Goal: Transaction & Acquisition: Obtain resource

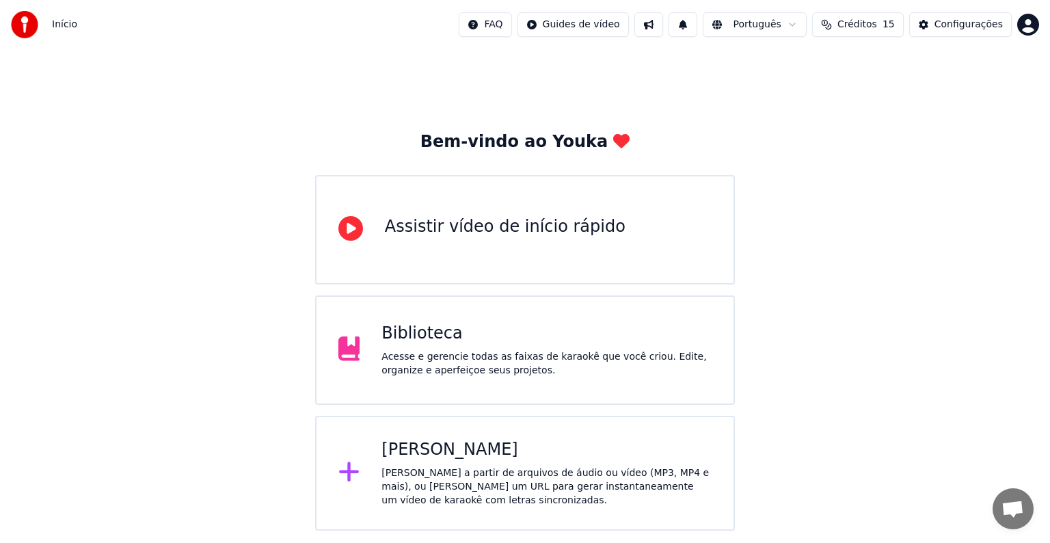
click at [509, 480] on div "[PERSON_NAME] a partir de arquivos de áudio ou vídeo (MP3, MP4 e mais), ou [PER…" at bounding box center [546, 486] width 330 height 41
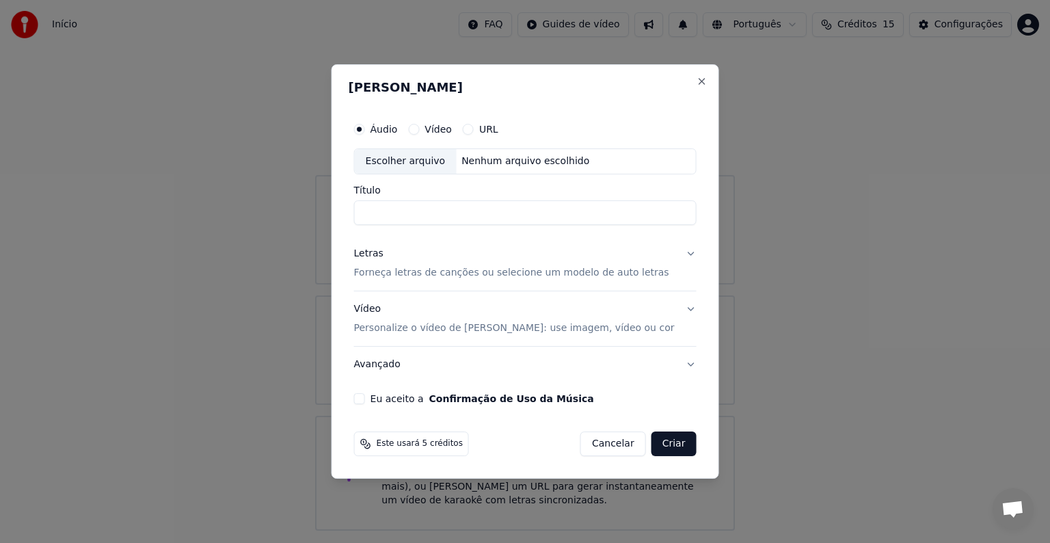
click at [411, 159] on div "Escolher arquivo" at bounding box center [406, 161] width 102 height 25
type input "**********"
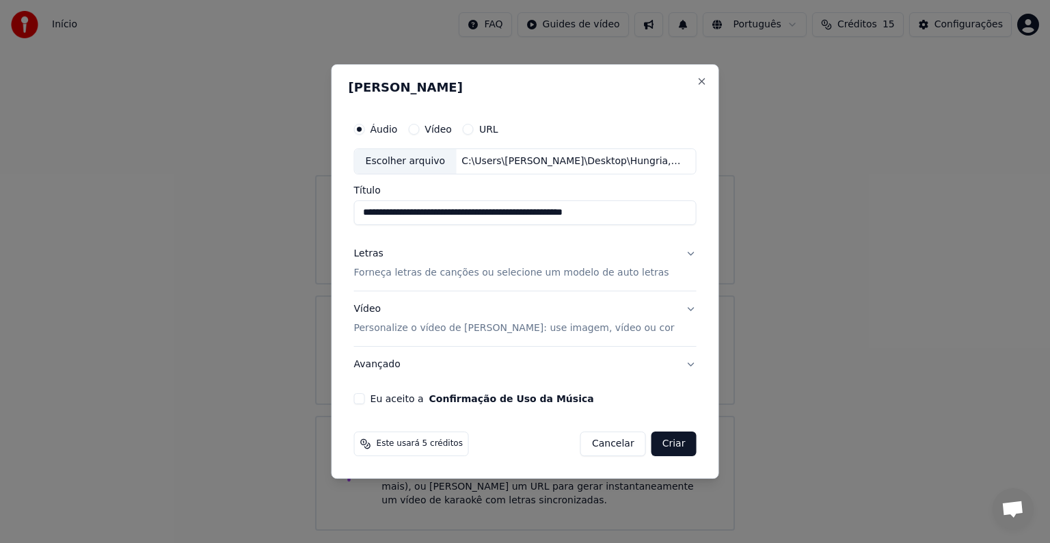
click at [454, 271] on p "Forneça letras de canções ou selecione um modelo de auto letras" at bounding box center [511, 273] width 315 height 14
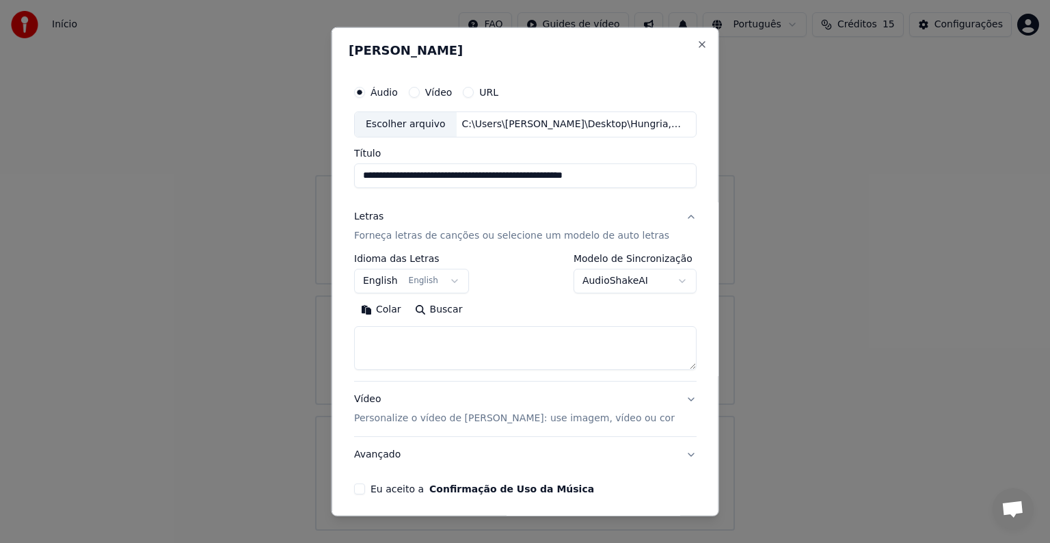
click at [402, 343] on textarea at bounding box center [525, 348] width 342 height 44
paste textarea "**********"
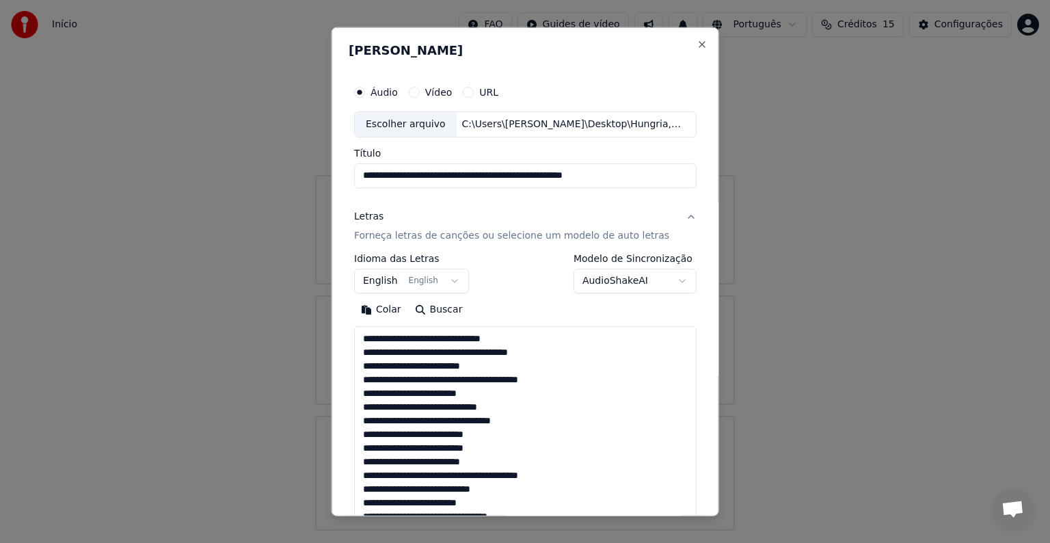
scroll to position [1178, 0]
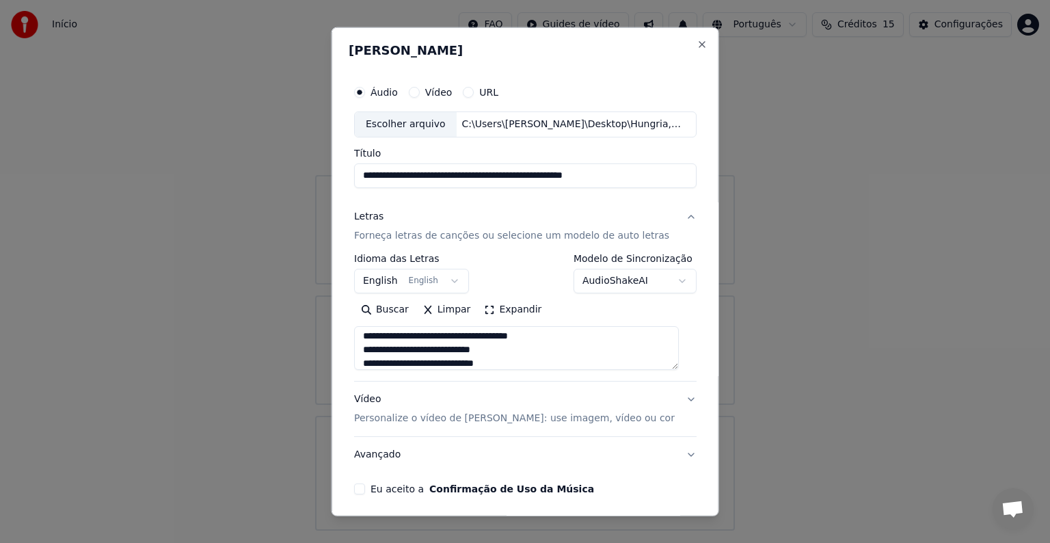
type textarea "**********"
click at [377, 280] on button "English English" at bounding box center [411, 281] width 115 height 25
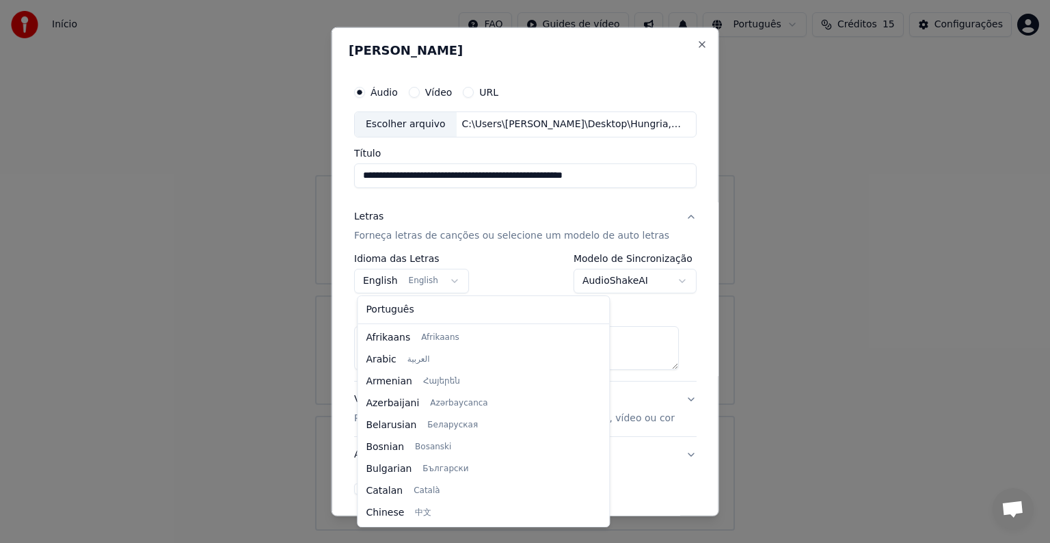
scroll to position [109, 0]
select select "**"
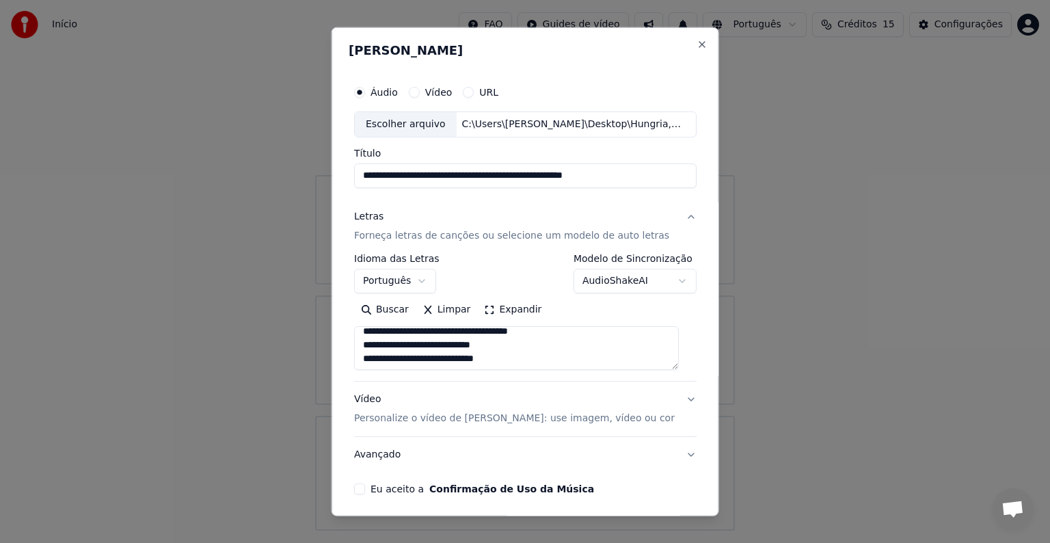
scroll to position [1184, 0]
click at [465, 420] on p "Personalize o vídeo de [PERSON_NAME]: use imagem, vídeo ou cor" at bounding box center [514, 418] width 321 height 14
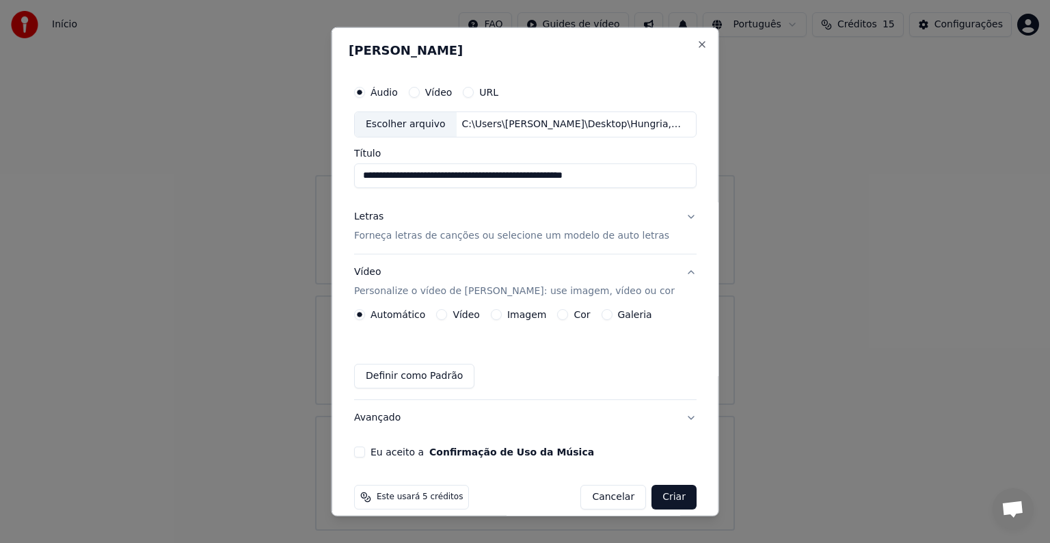
click at [502, 318] on div "Imagem" at bounding box center [517, 314] width 55 height 11
drag, startPoint x: 493, startPoint y: 314, endPoint x: 489, endPoint y: 324, distance: 10.4
click at [493, 314] on button "Imagem" at bounding box center [495, 314] width 11 height 11
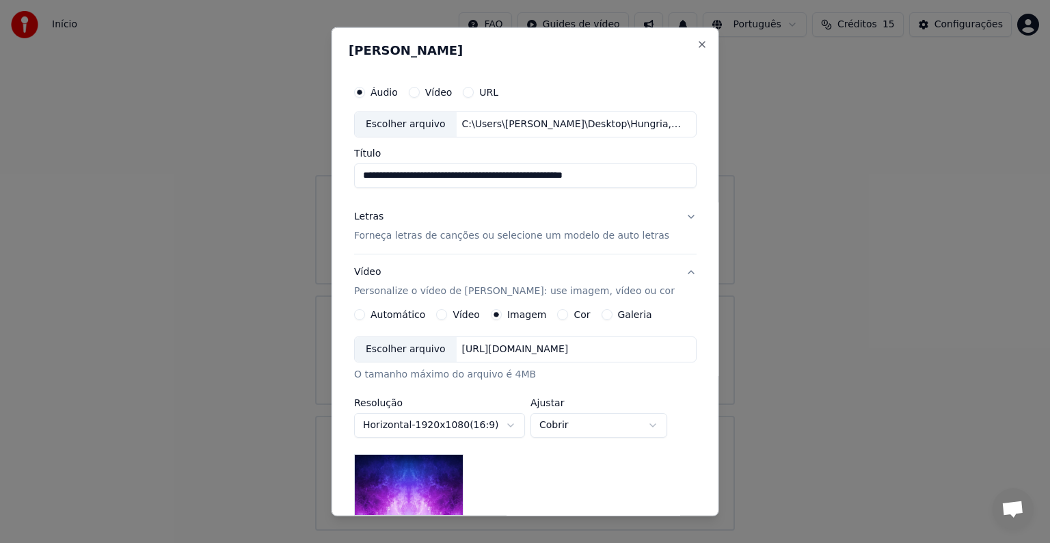
click at [394, 344] on div "Escolher arquivo" at bounding box center [406, 349] width 102 height 25
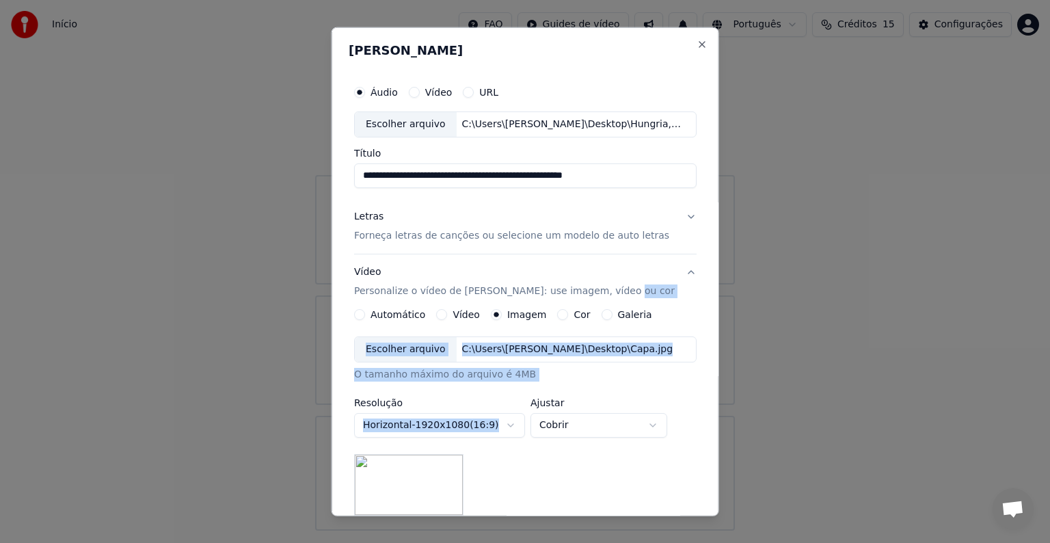
drag, startPoint x: 703, startPoint y: 300, endPoint x: 686, endPoint y: 446, distance: 146.6
click at [686, 446] on div "**********" at bounding box center [525, 271] width 388 height 489
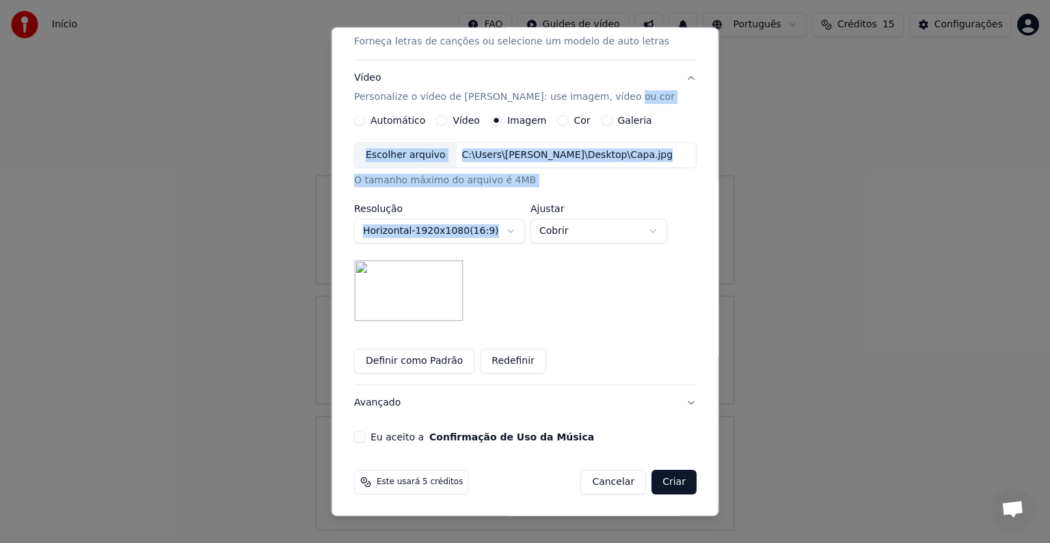
scroll to position [0, 0]
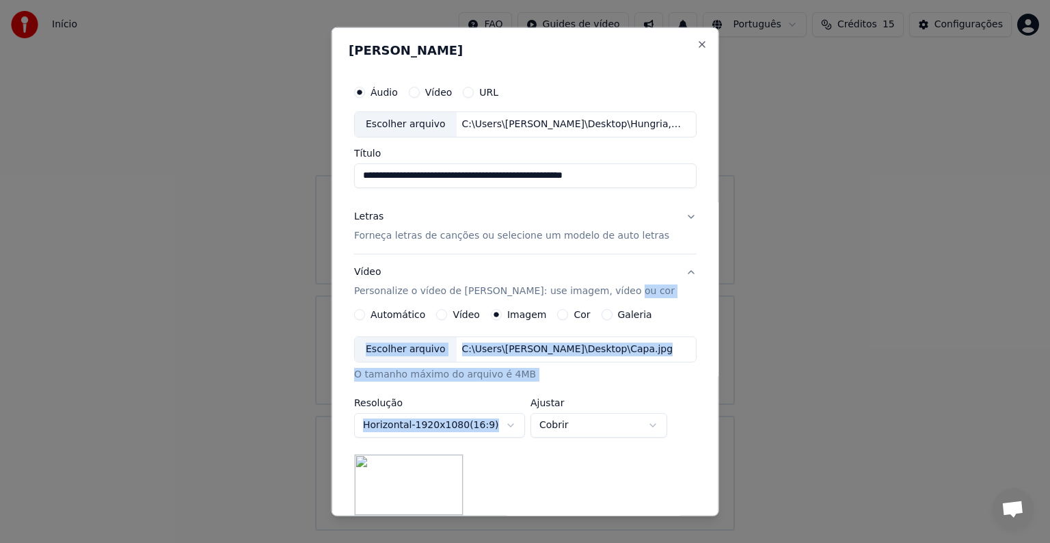
click at [510, 232] on p "Forneça letras de canções ou selecione um modelo de auto letras" at bounding box center [511, 236] width 315 height 14
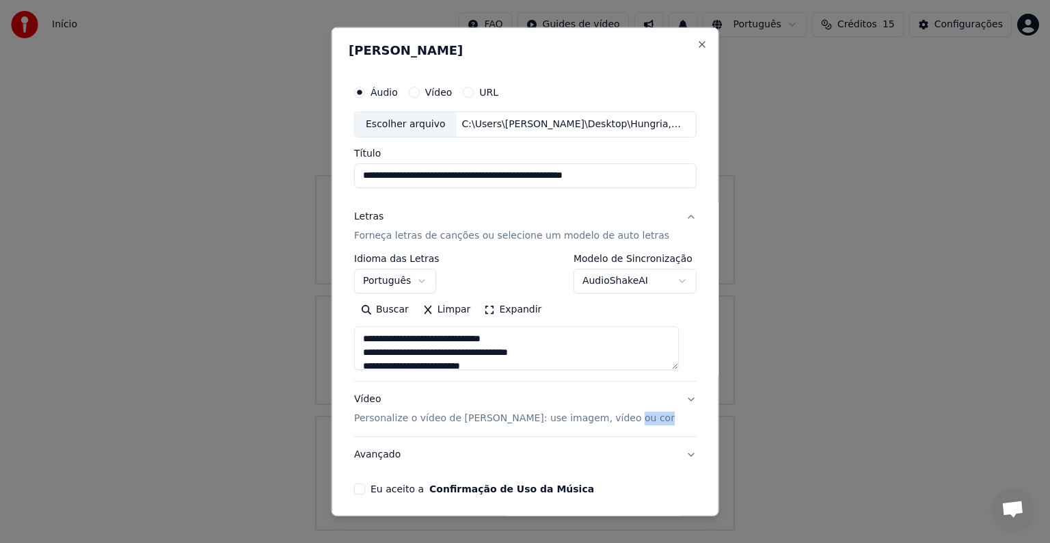
click at [506, 314] on button "Expandir" at bounding box center [512, 310] width 71 height 22
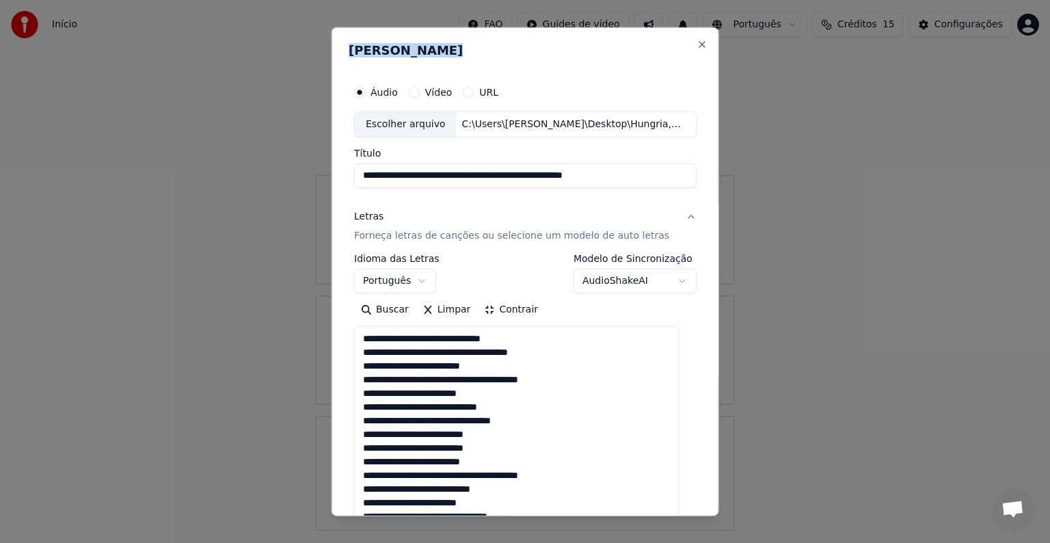
drag, startPoint x: 548, startPoint y: 49, endPoint x: 541, endPoint y: 12, distance: 37.5
click at [541, 12] on body "**********" at bounding box center [525, 265] width 1050 height 530
click at [623, 65] on div "**********" at bounding box center [525, 271] width 388 height 489
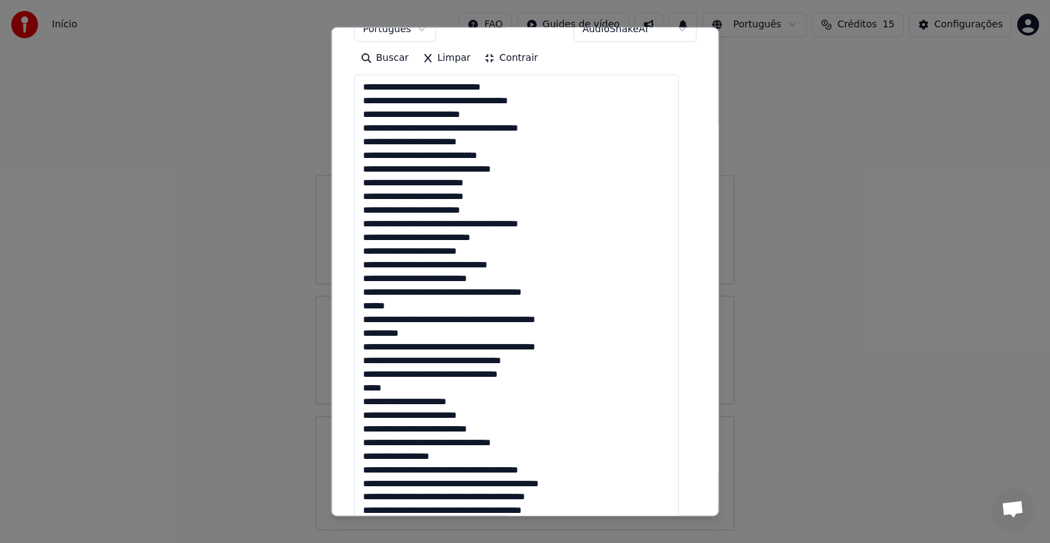
scroll to position [255, 0]
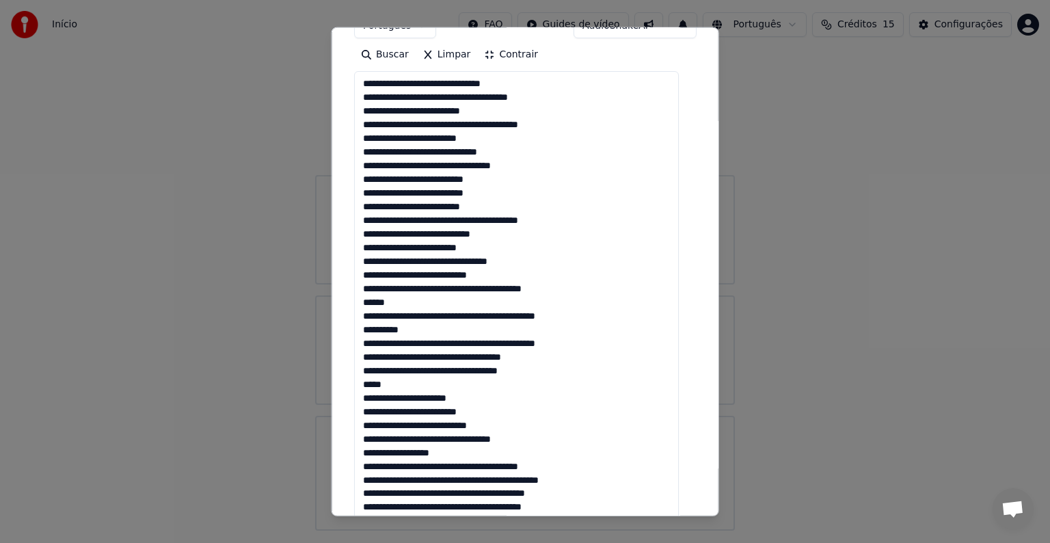
drag, startPoint x: 402, startPoint y: 304, endPoint x: 359, endPoint y: 305, distance: 43.1
drag, startPoint x: 405, startPoint y: 380, endPoint x: 366, endPoint y: 387, distance: 38.9
drag, startPoint x: 487, startPoint y: 413, endPoint x: 459, endPoint y: 416, distance: 27.5
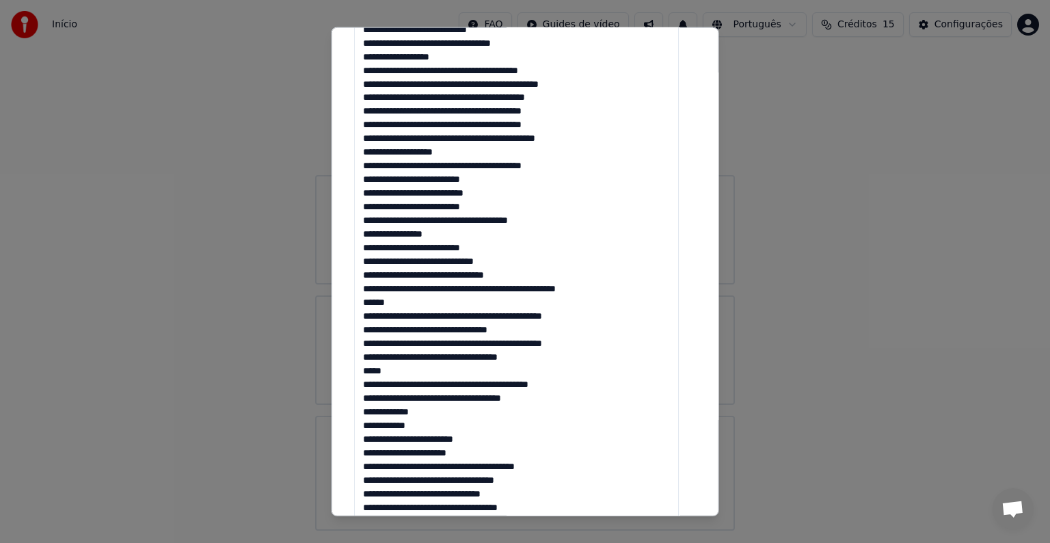
scroll to position [653, 0]
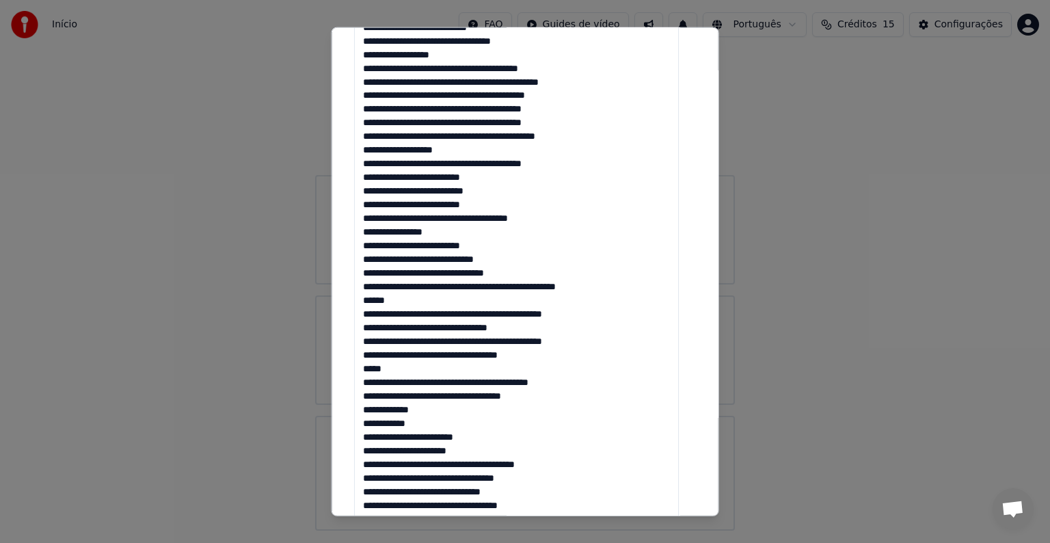
drag, startPoint x: 366, startPoint y: 286, endPoint x: 459, endPoint y: 284, distance: 93.0
click at [460, 284] on textarea at bounding box center [516, 286] width 325 height 1227
drag, startPoint x: 398, startPoint y: 306, endPoint x: 357, endPoint y: 306, distance: 41.0
click at [357, 306] on textarea at bounding box center [516, 286] width 325 height 1227
drag, startPoint x: 395, startPoint y: 369, endPoint x: 352, endPoint y: 364, distance: 43.3
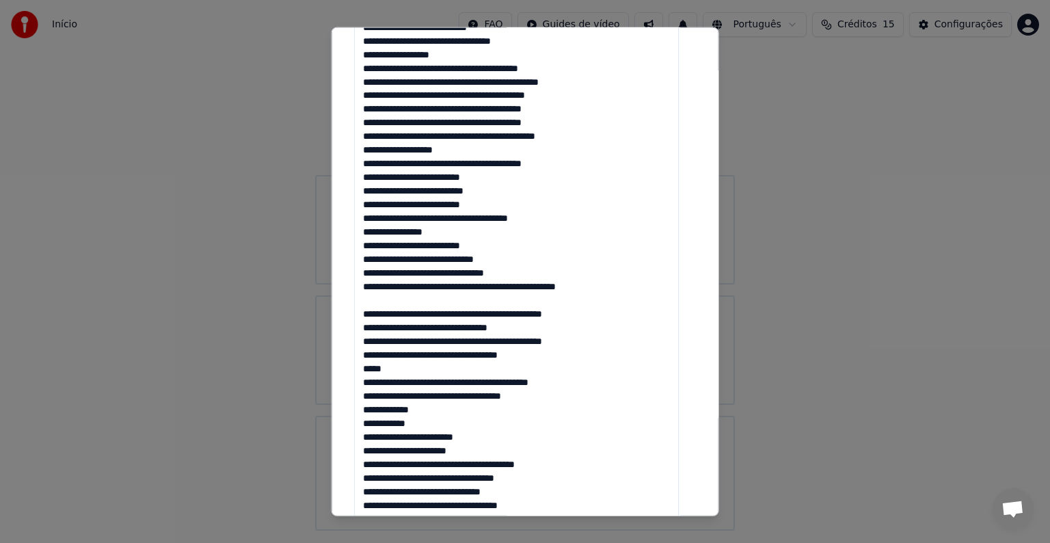
click at [352, 364] on div "**********" at bounding box center [525, 225] width 353 height 1610
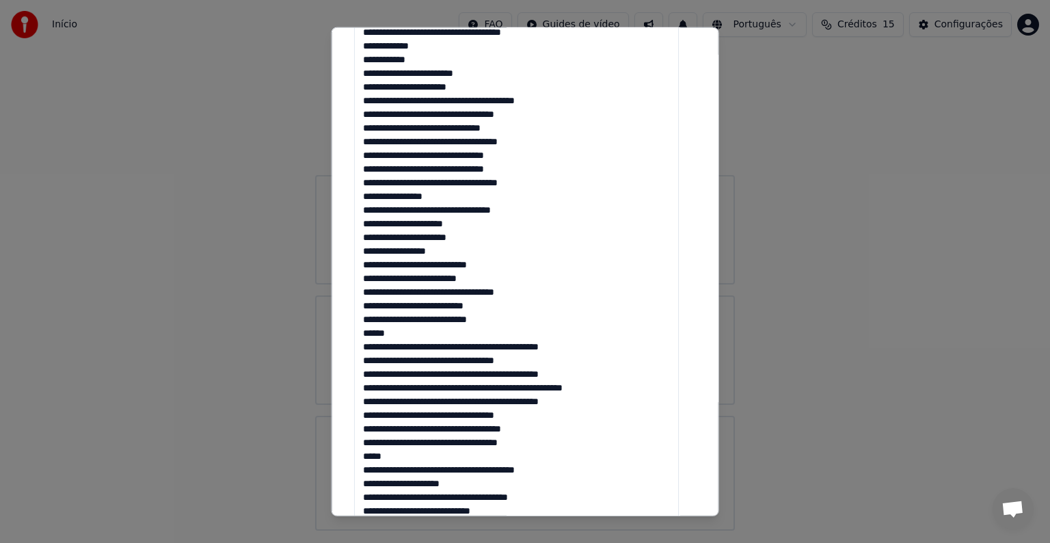
scroll to position [1036, 0]
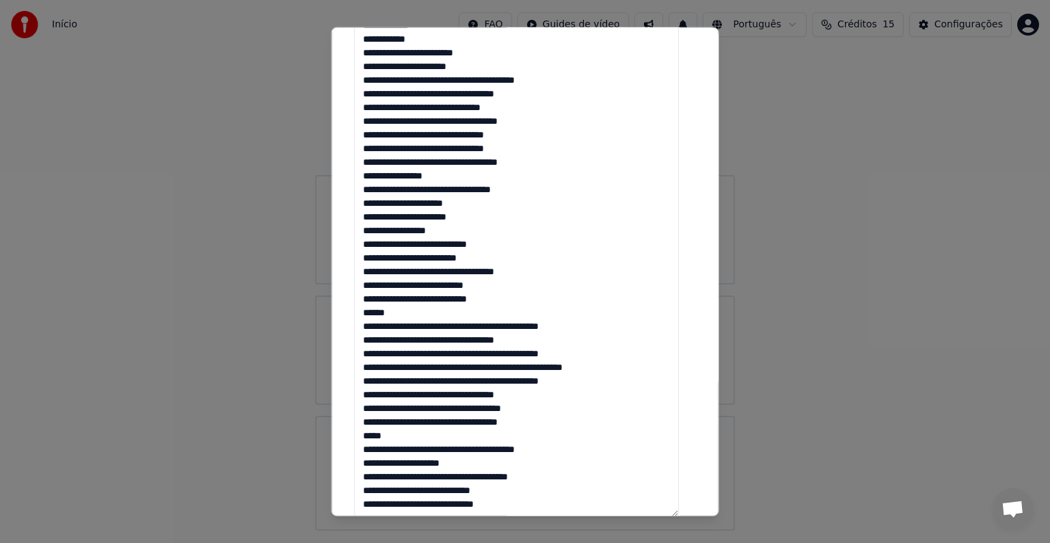
drag, startPoint x: 396, startPoint y: 309, endPoint x: 362, endPoint y: 309, distance: 34.2
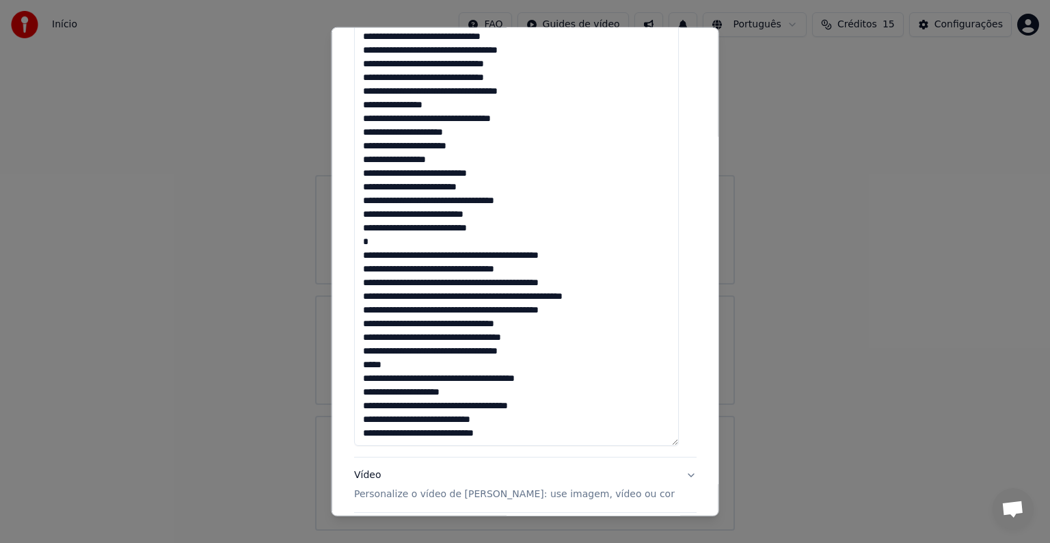
scroll to position [1129, 0]
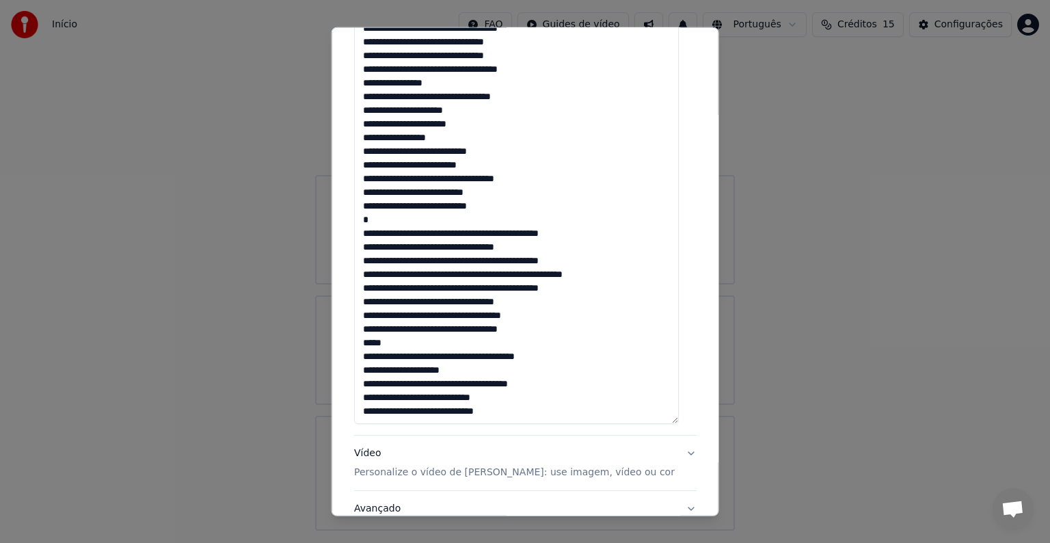
drag, startPoint x: 398, startPoint y: 338, endPoint x: 356, endPoint y: 341, distance: 42.5
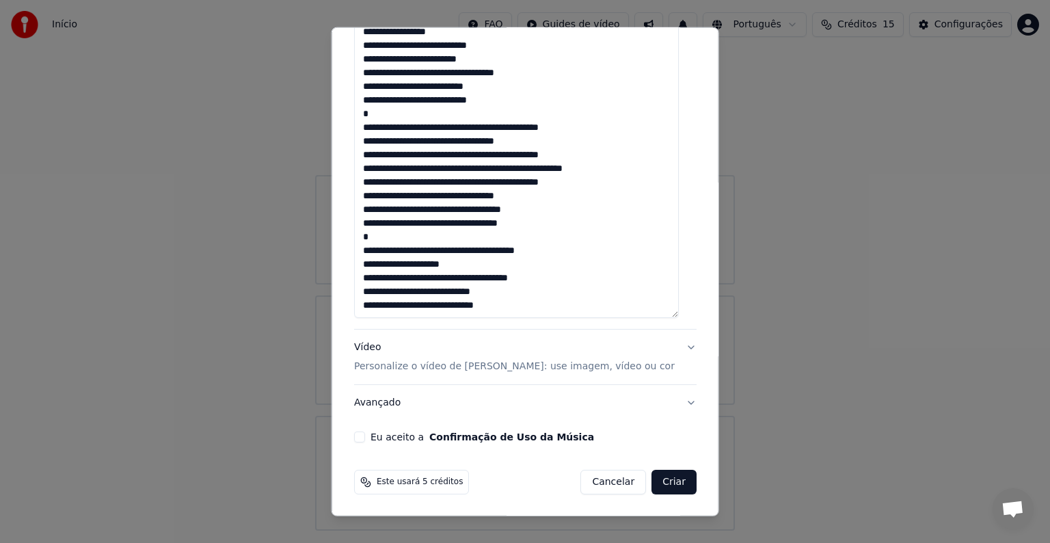
type textarea "**********"
click at [365, 435] on button "Eu aceito a Confirmação de Uso da Música" at bounding box center [359, 436] width 11 height 11
click at [664, 483] on button "Criar" at bounding box center [673, 482] width 45 height 25
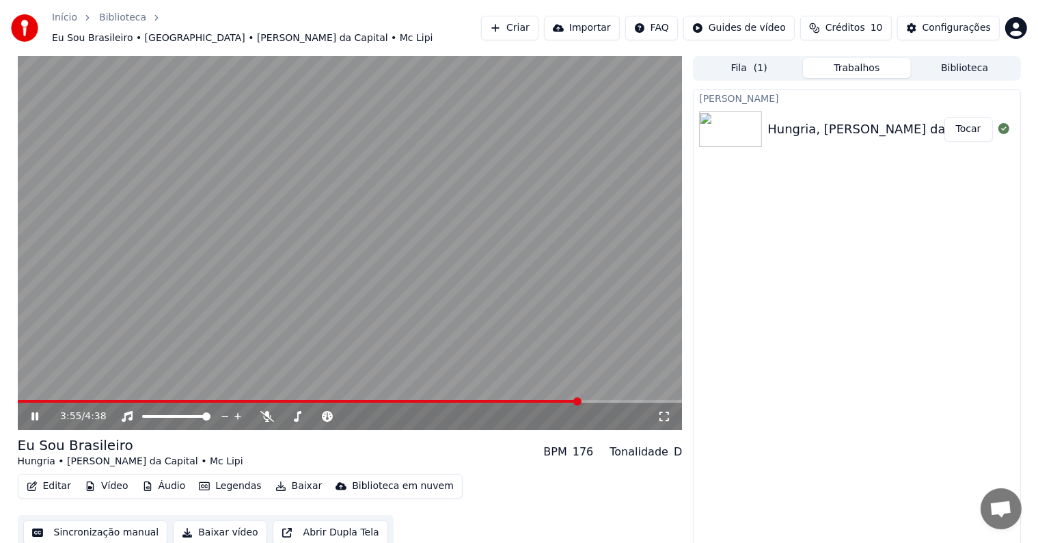
click at [101, 19] on link "Biblioteca" at bounding box center [122, 18] width 47 height 14
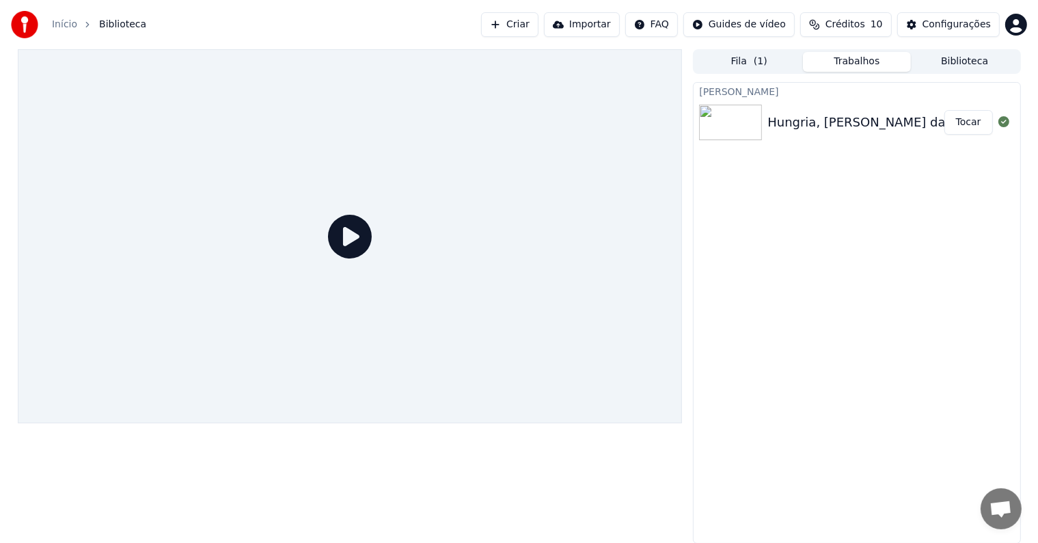
click at [102, 23] on span "Biblioteca" at bounding box center [122, 25] width 47 height 14
click at [60, 30] on link "Início" at bounding box center [64, 25] width 25 height 14
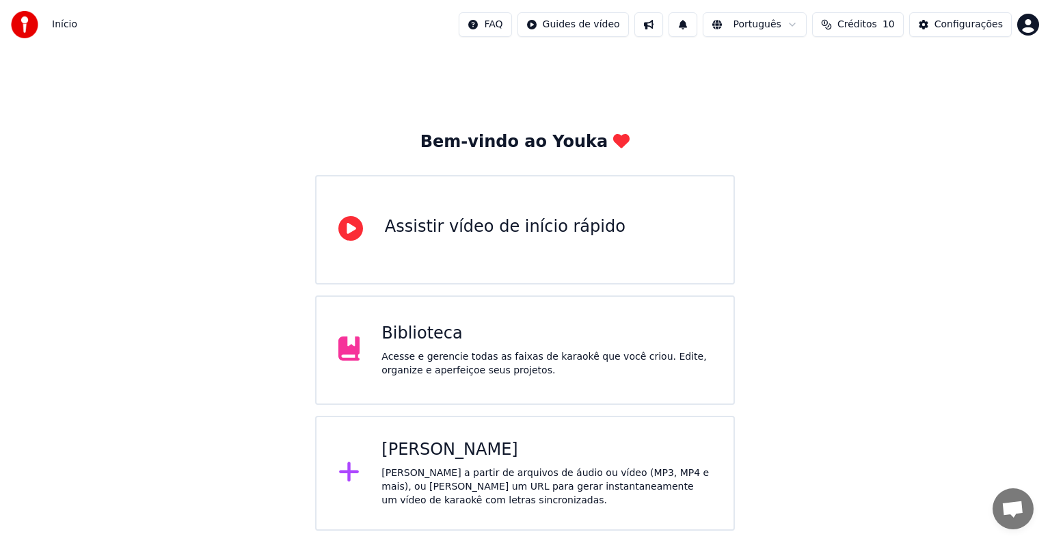
click at [493, 498] on div "[PERSON_NAME] a partir de arquivos de áudio ou vídeo (MP3, MP4 e mais), ou [PER…" at bounding box center [546, 486] width 330 height 41
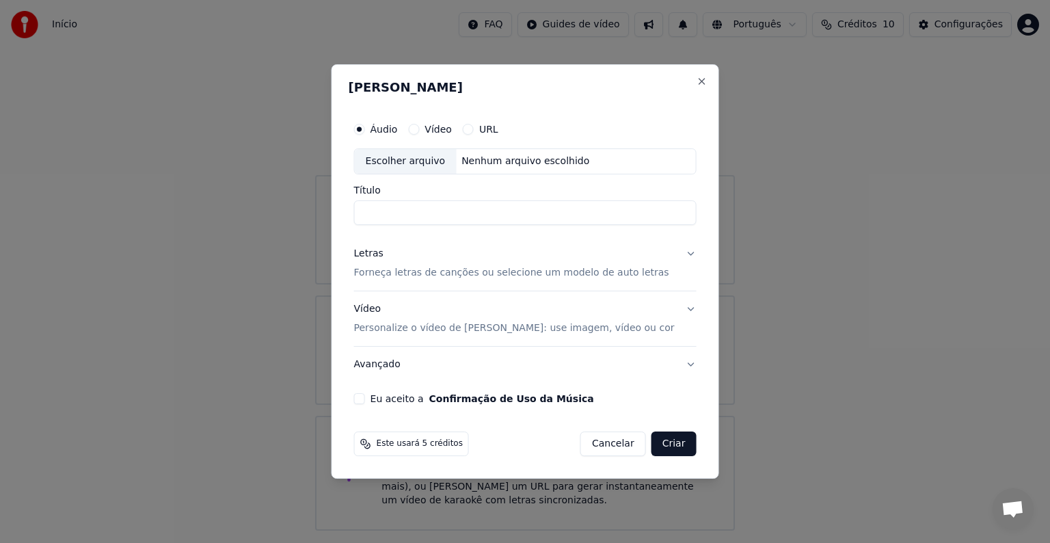
click at [391, 161] on div "Escolher arquivo" at bounding box center [406, 161] width 102 height 25
type input "**********"
click at [412, 268] on p "Forneça letras de canções ou selecione um modelo de auto letras" at bounding box center [511, 273] width 315 height 14
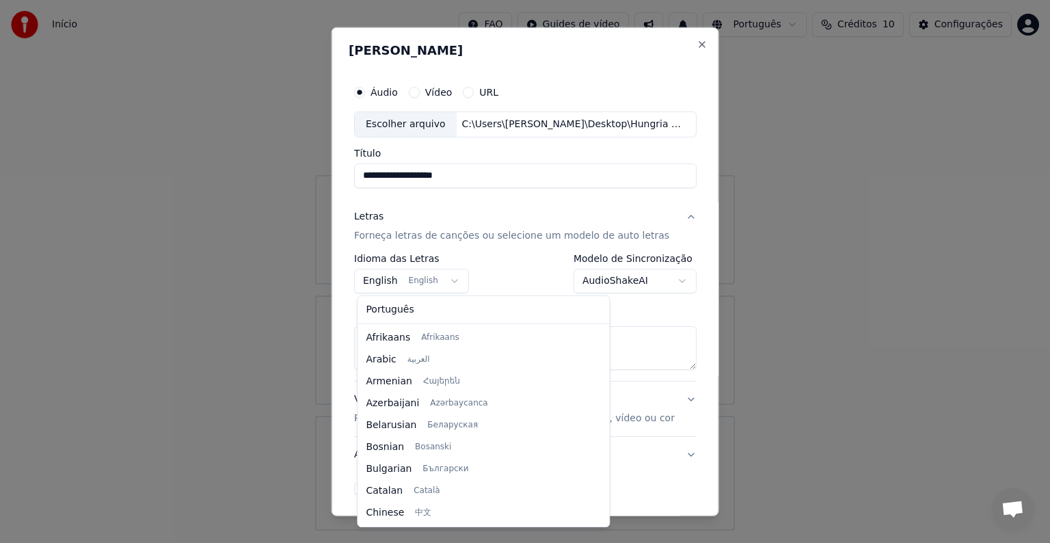
click at [379, 277] on body "**********" at bounding box center [525, 265] width 1050 height 530
select select "**"
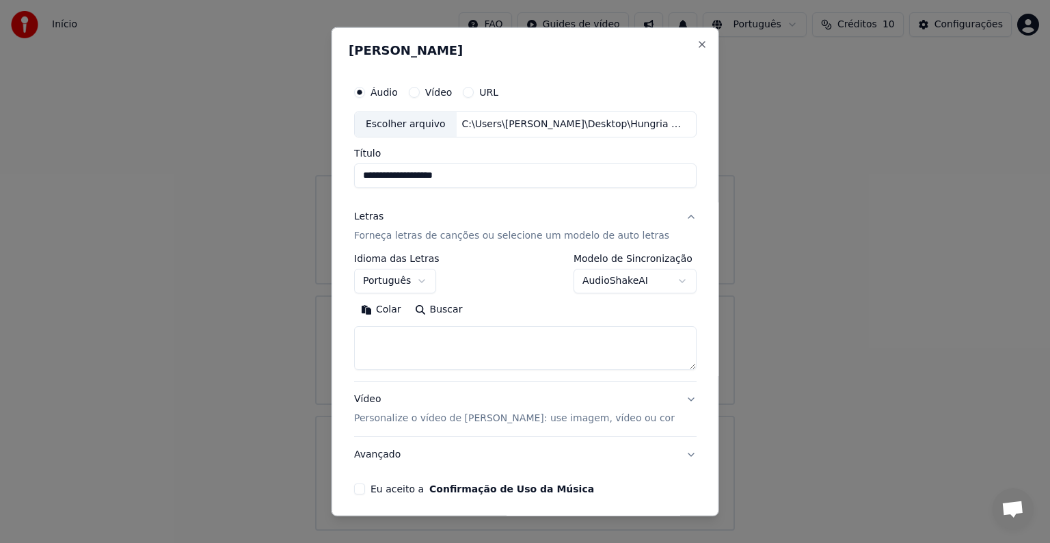
click at [380, 347] on textarea at bounding box center [525, 348] width 342 height 44
paste textarea "**********"
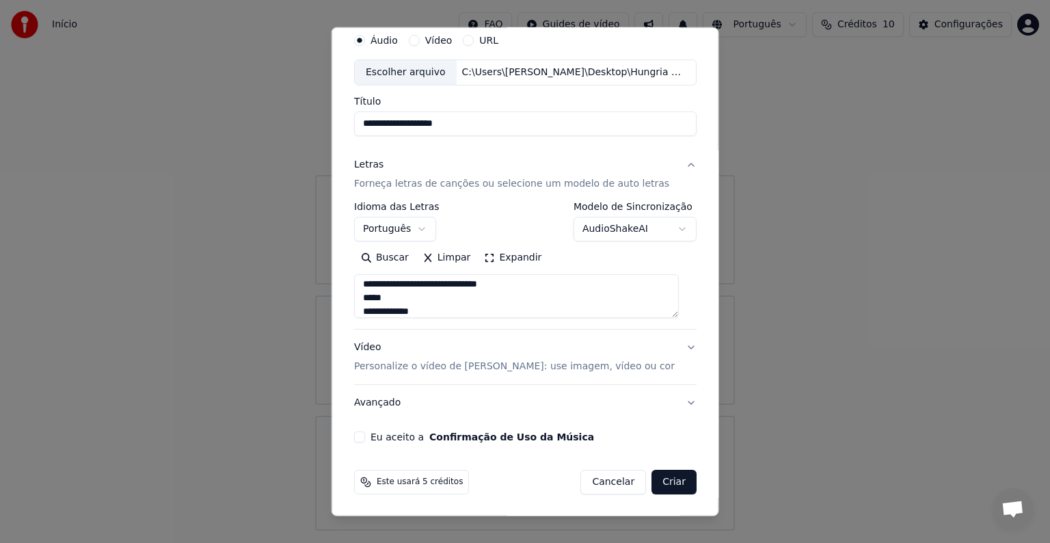
type textarea "**********"
click at [545, 354] on div "Vídeo Personalize o vídeo de karaokê: use imagem, vídeo ou cor" at bounding box center [514, 356] width 321 height 33
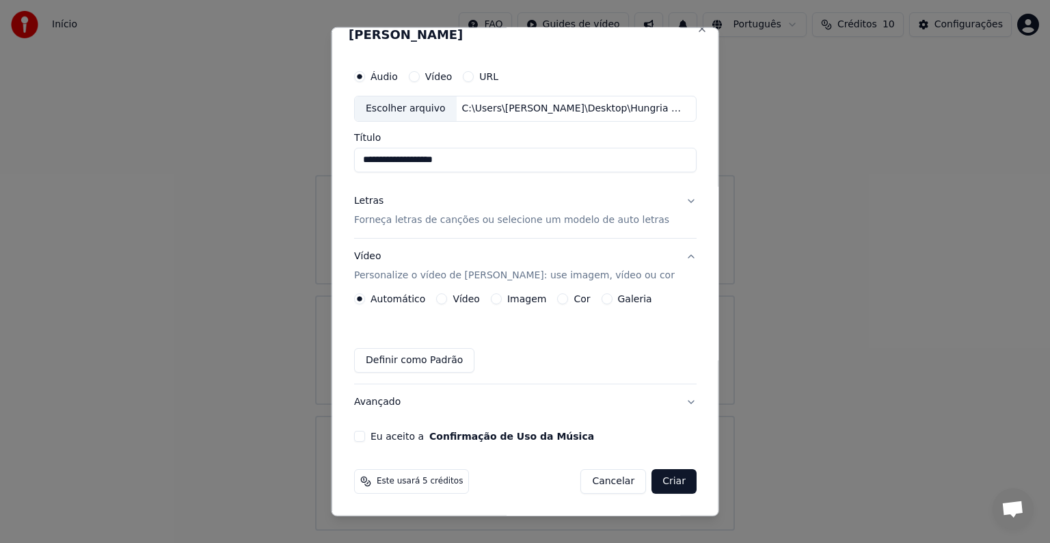
scroll to position [15, 0]
click at [499, 301] on div "Imagem" at bounding box center [517, 299] width 55 height 11
click at [500, 301] on div "Imagem" at bounding box center [517, 299] width 55 height 11
click at [490, 302] on div "Imagem" at bounding box center [517, 299] width 55 height 11
click at [494, 298] on button "Imagem" at bounding box center [495, 299] width 11 height 11
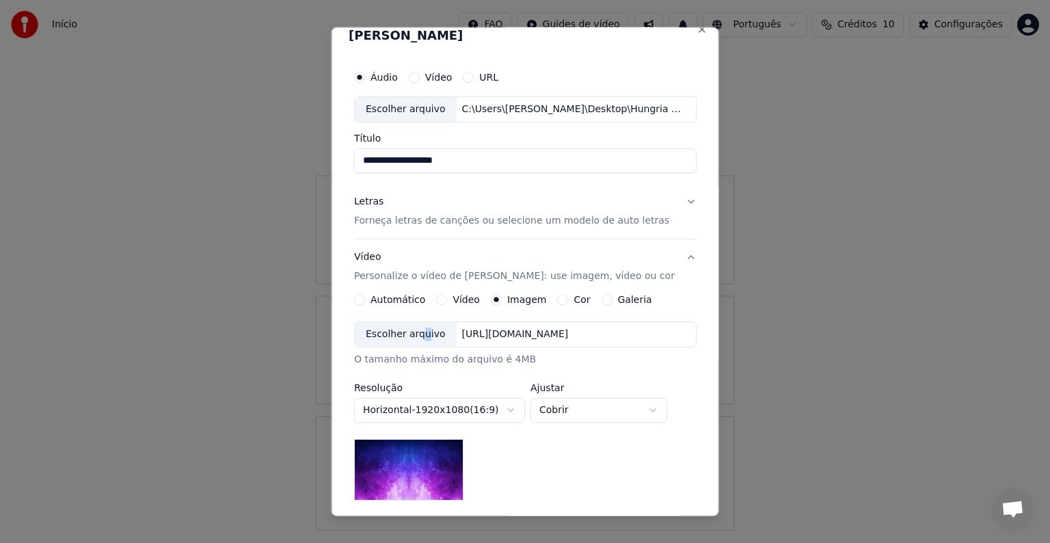
click at [422, 337] on div "Escolher arquivo" at bounding box center [406, 334] width 102 height 25
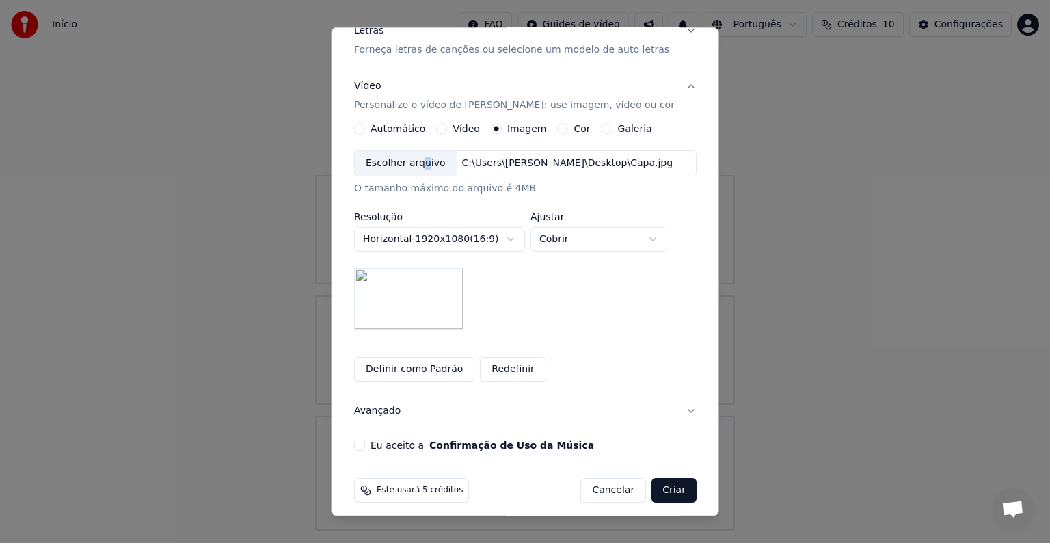
scroll to position [194, 0]
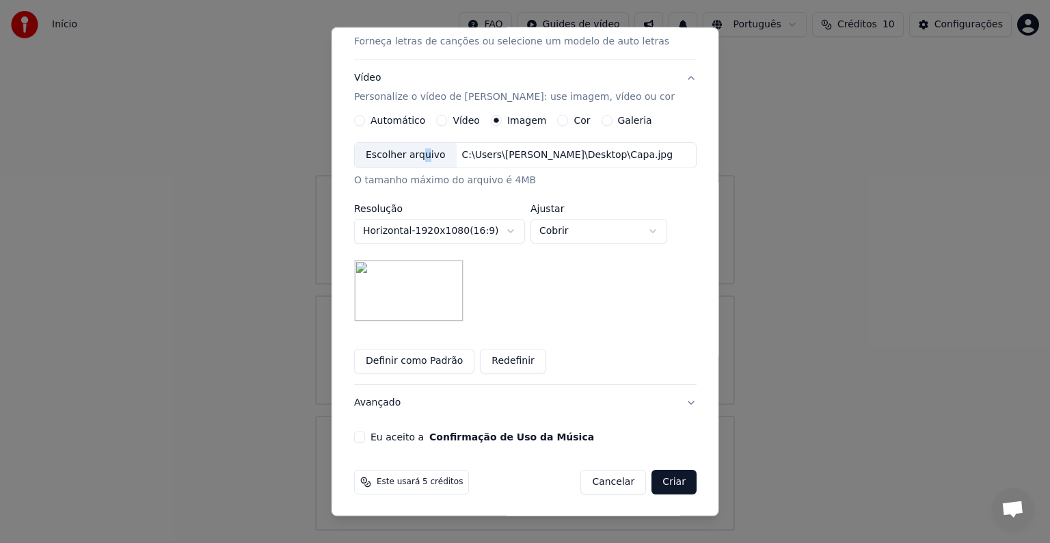
click at [364, 440] on button "Eu aceito a Confirmação de Uso da Música" at bounding box center [359, 436] width 11 height 11
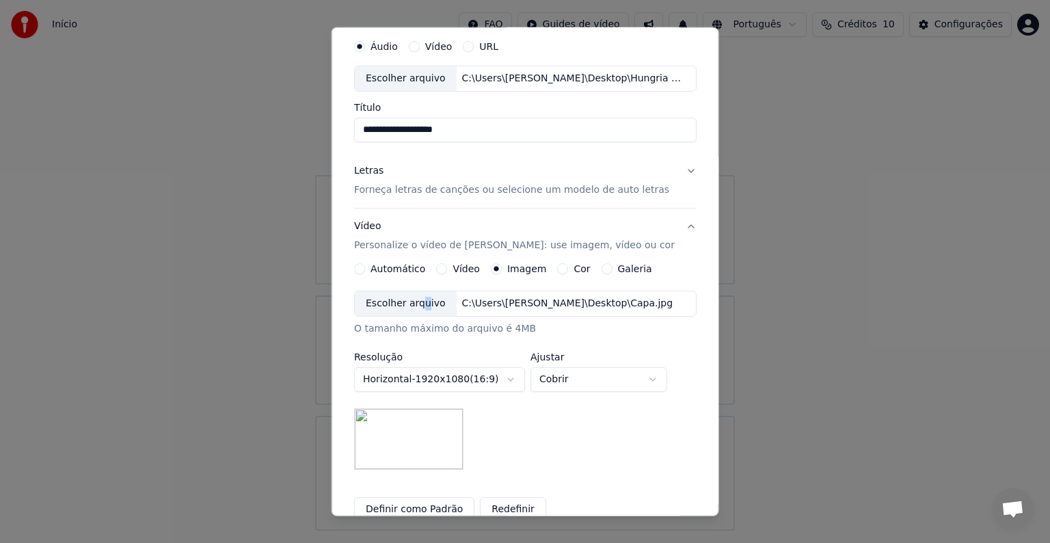
scroll to position [0, 0]
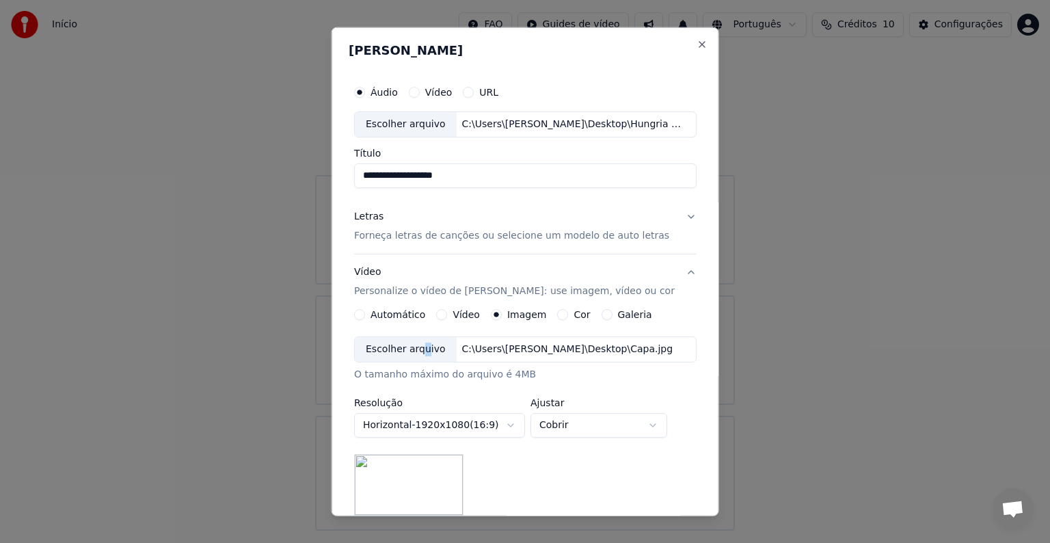
click at [450, 238] on p "Forneça letras de canções ou selecione um modelo de auto letras" at bounding box center [511, 236] width 315 height 14
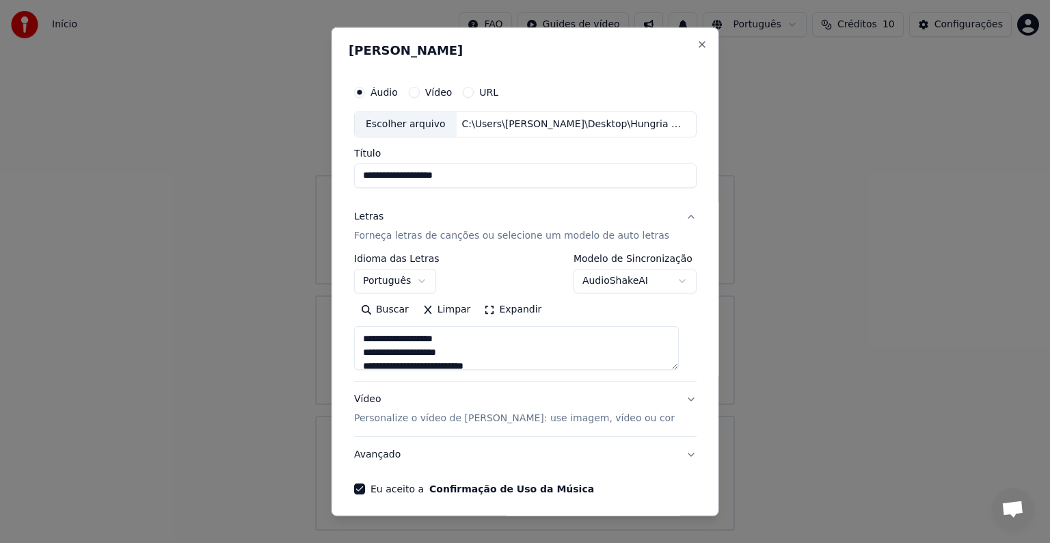
click at [515, 305] on button "Expandir" at bounding box center [512, 310] width 71 height 22
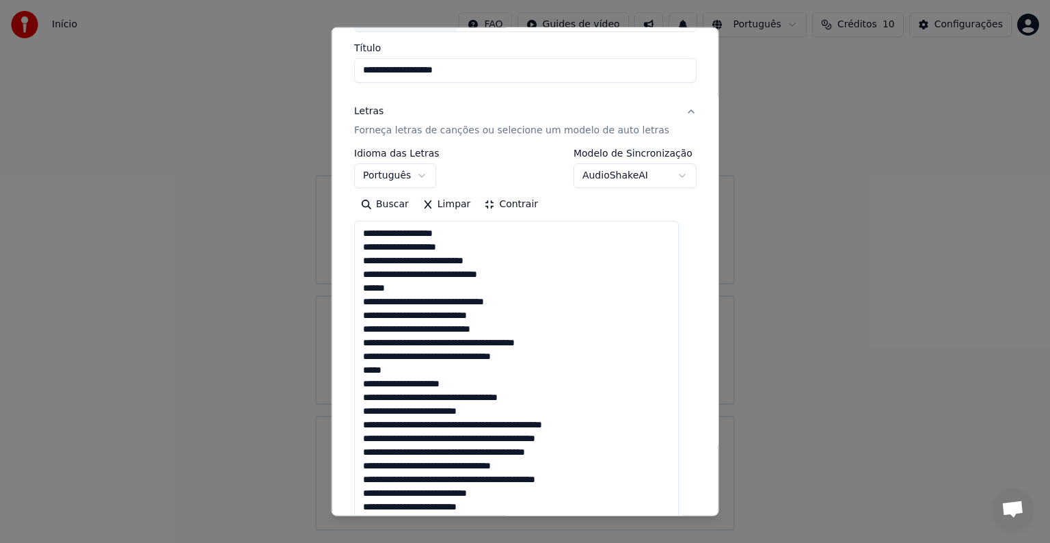
scroll to position [134, 0]
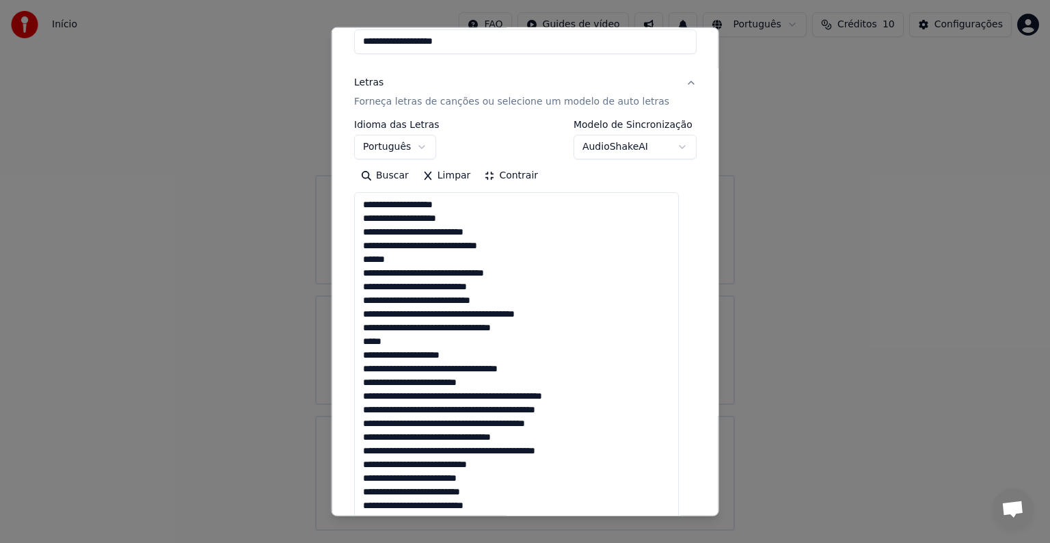
drag, startPoint x: 394, startPoint y: 257, endPoint x: 360, endPoint y: 263, distance: 34.7
drag, startPoint x: 391, startPoint y: 343, endPoint x: 362, endPoint y: 347, distance: 29.7
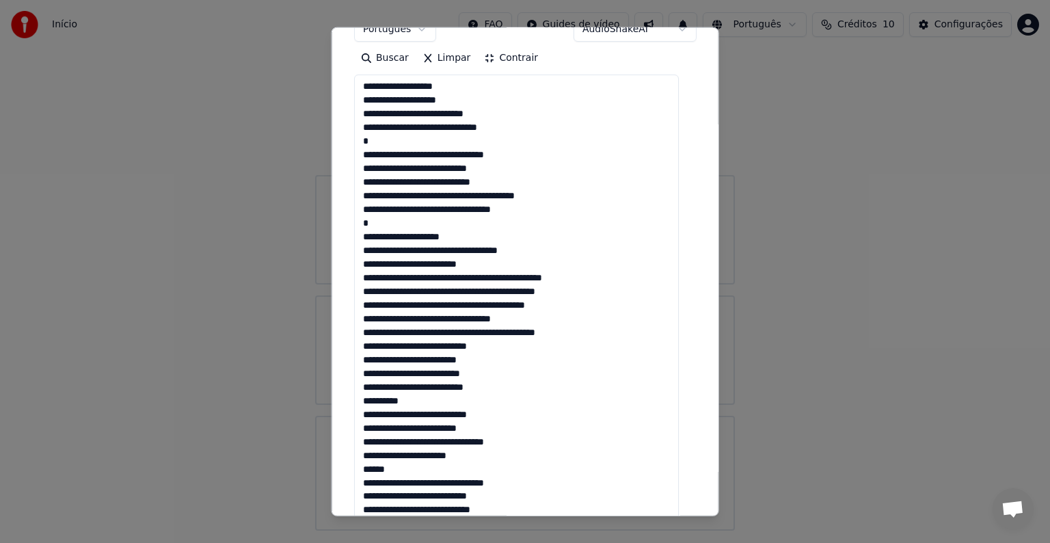
scroll to position [257, 0]
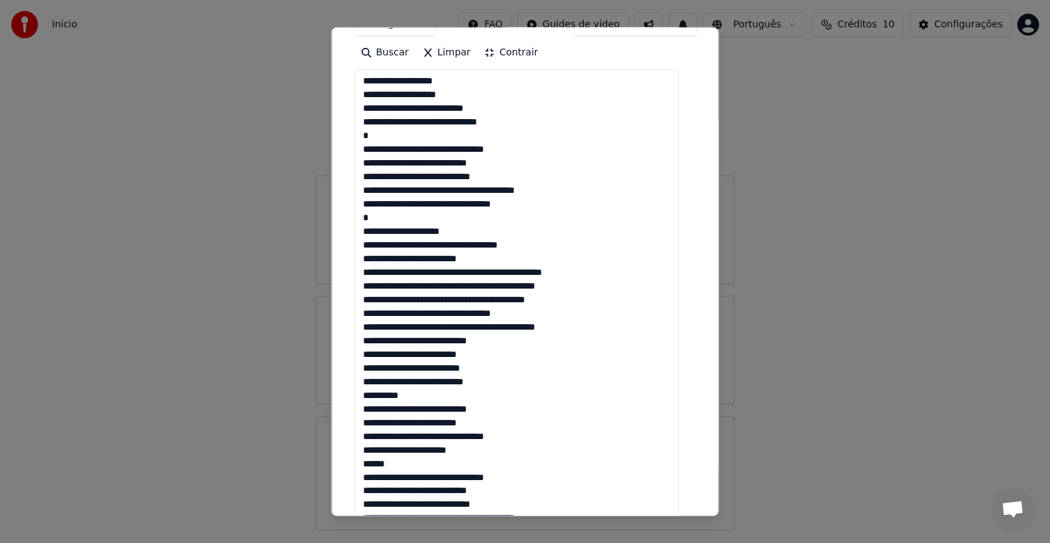
drag, startPoint x: 600, startPoint y: 271, endPoint x: 591, endPoint y: 271, distance: 9.6
drag, startPoint x: 416, startPoint y: 396, endPoint x: 361, endPoint y: 399, distance: 55.5
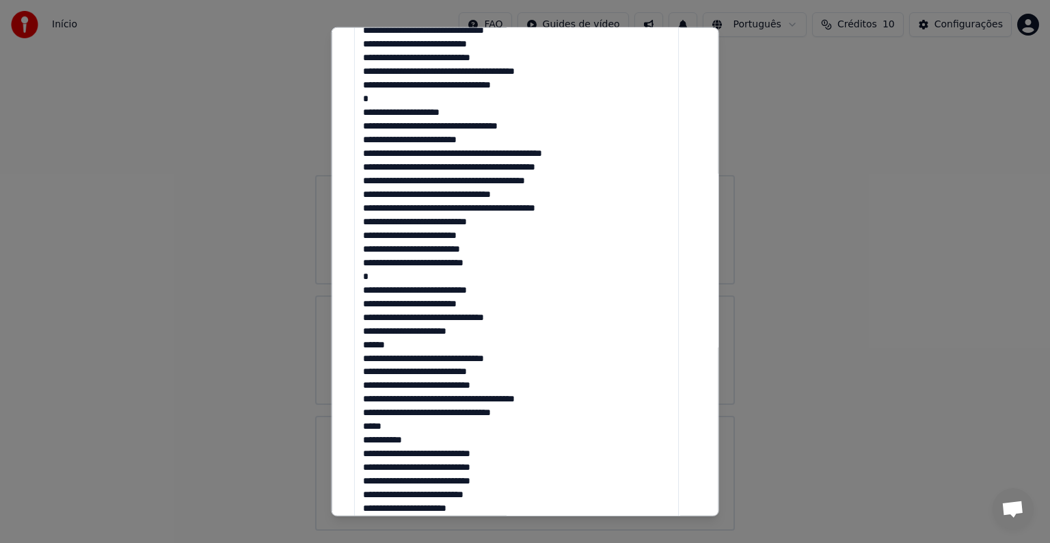
scroll to position [394, 0]
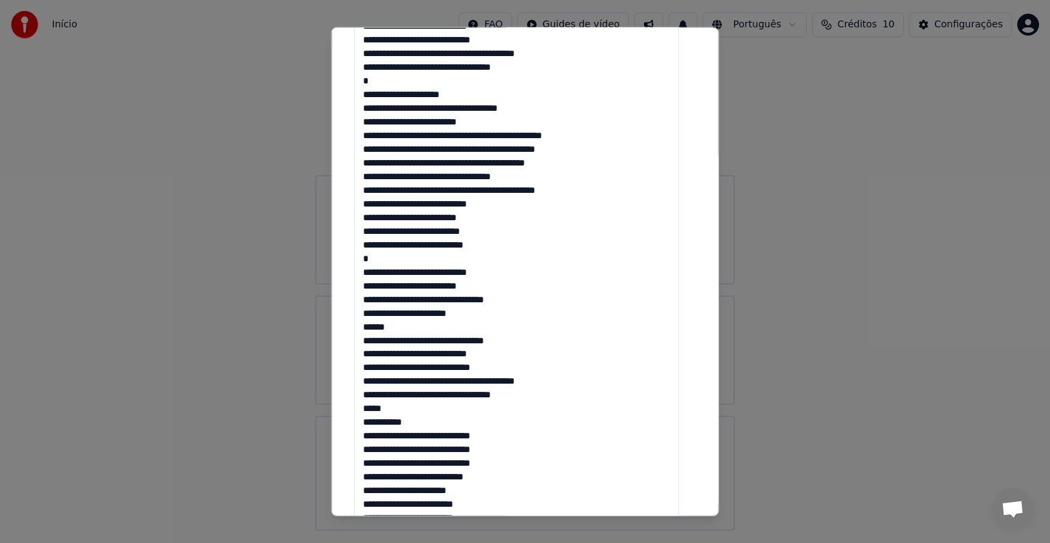
drag, startPoint x: 396, startPoint y: 331, endPoint x: 353, endPoint y: 330, distance: 43.8
click at [353, 330] on div "**********" at bounding box center [525, 381] width 353 height 1405
drag, startPoint x: 386, startPoint y: 409, endPoint x: 358, endPoint y: 409, distance: 28.0
click at [358, 409] on textarea at bounding box center [516, 443] width 325 height 1022
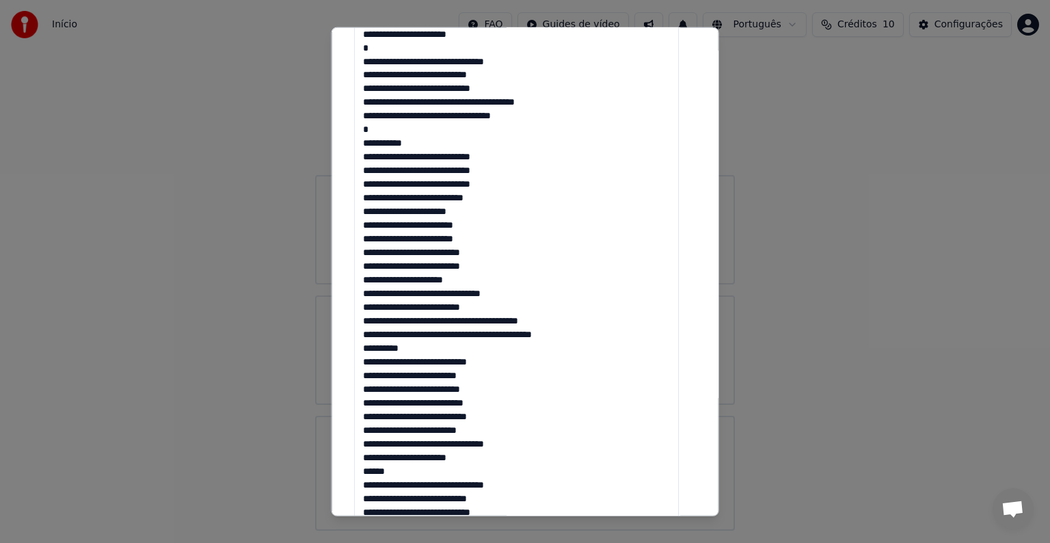
scroll to position [683, 0]
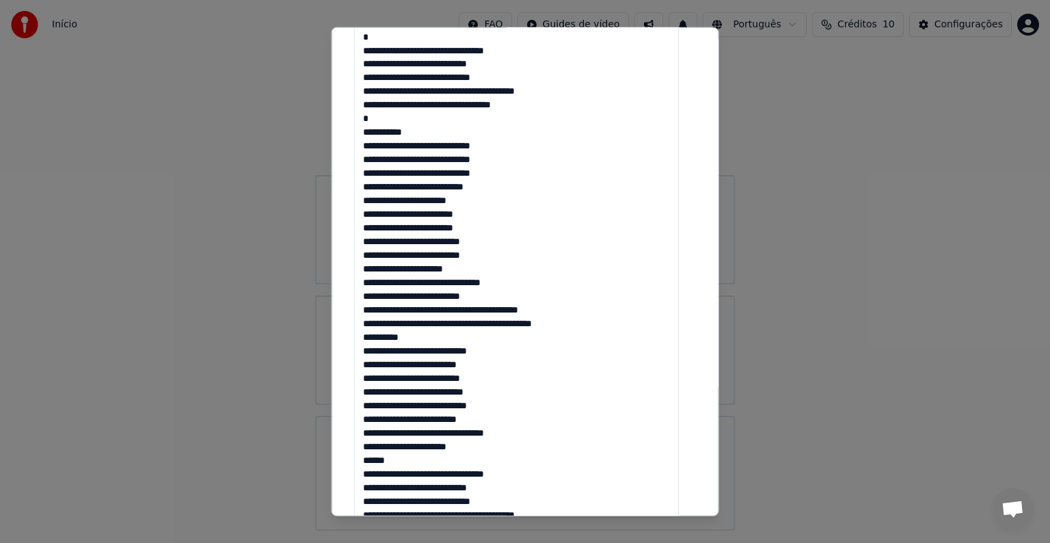
click at [372, 340] on textarea at bounding box center [516, 154] width 325 height 1022
drag, startPoint x: 367, startPoint y: 340, endPoint x: 416, endPoint y: 342, distance: 48.6
click at [416, 342] on textarea at bounding box center [516, 154] width 325 height 1022
drag, startPoint x: 567, startPoint y: 325, endPoint x: 579, endPoint y: 327, distance: 11.7
click at [579, 327] on textarea at bounding box center [516, 154] width 325 height 1022
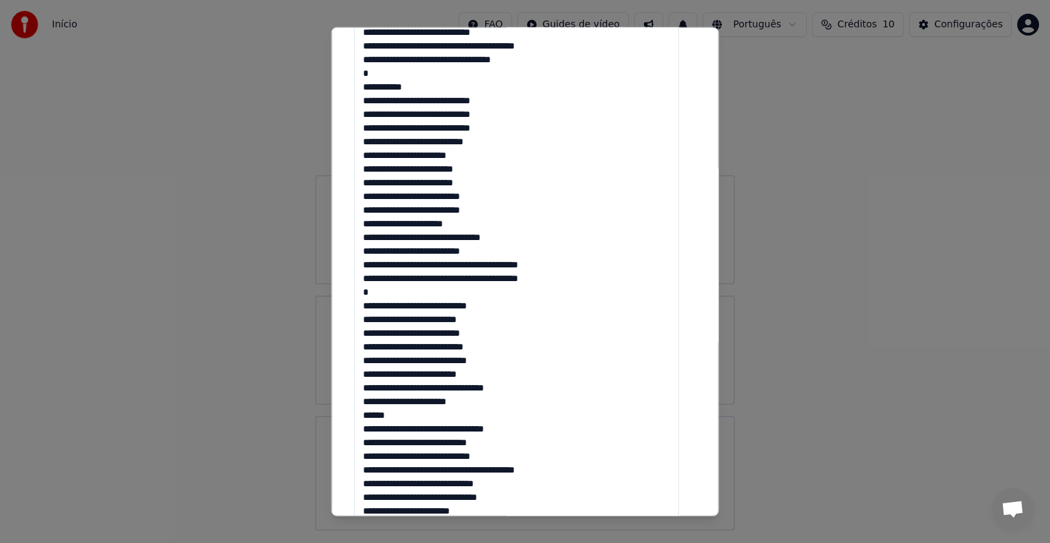
scroll to position [752, 0]
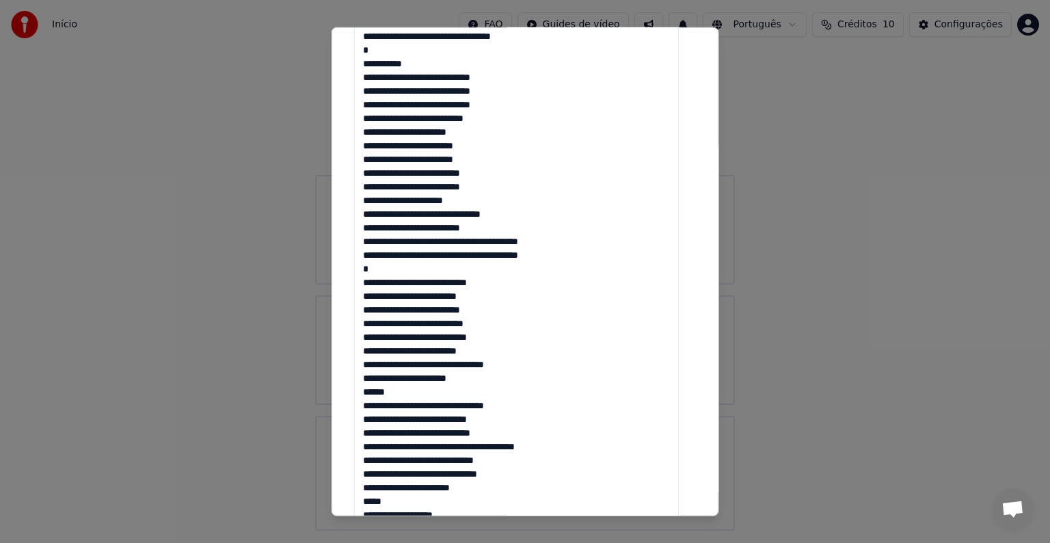
drag, startPoint x: 397, startPoint y: 393, endPoint x: 337, endPoint y: 396, distance: 60.2
click at [337, 396] on div "**********" at bounding box center [525, 271] width 388 height 489
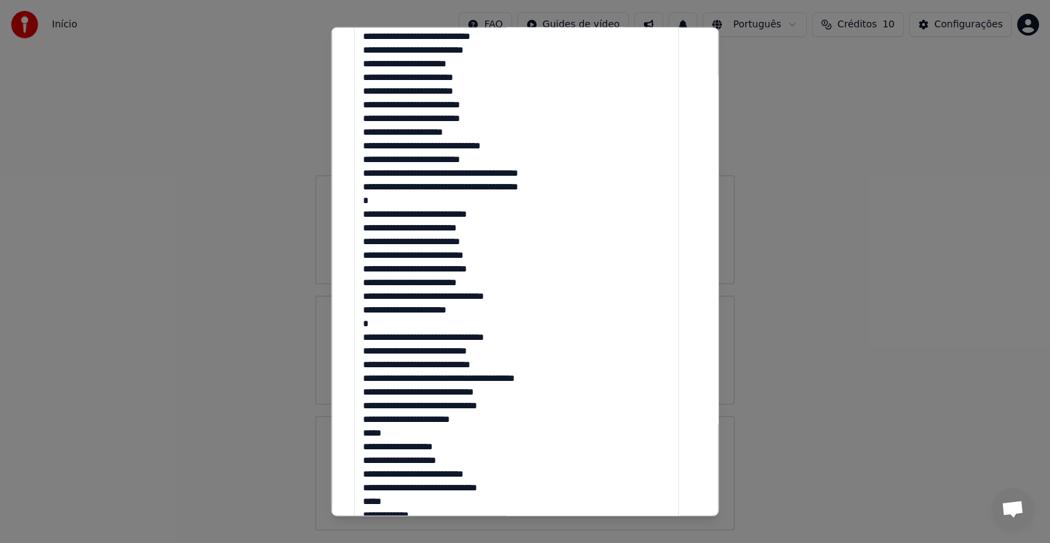
scroll to position [888, 0]
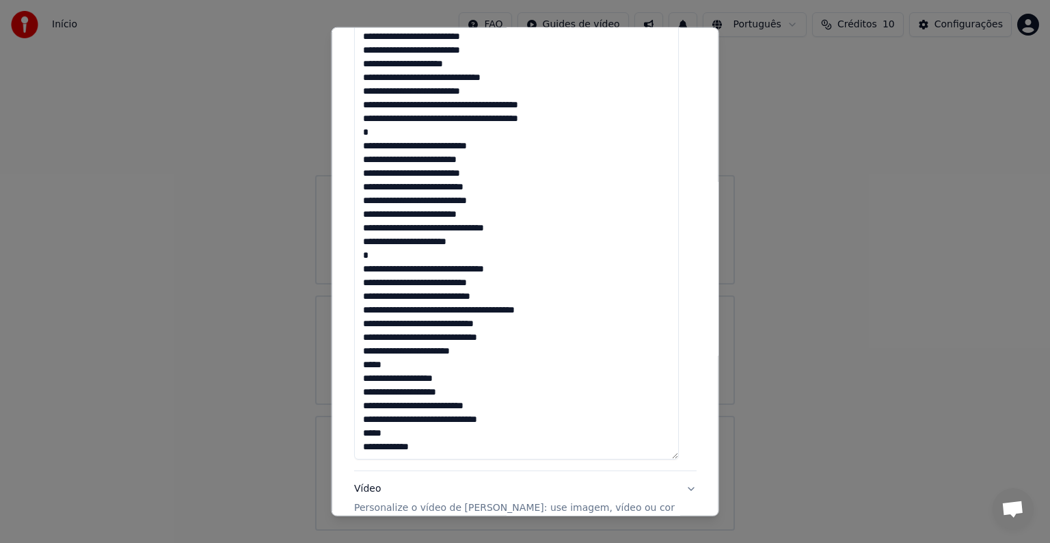
drag, startPoint x: 387, startPoint y: 360, endPoint x: 364, endPoint y: 361, distance: 23.2
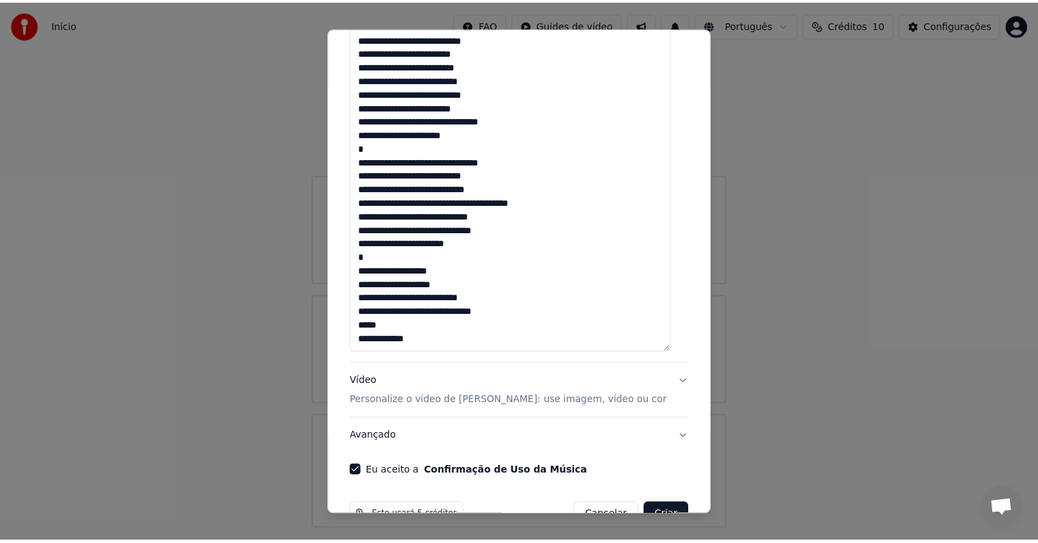
scroll to position [1030, 0]
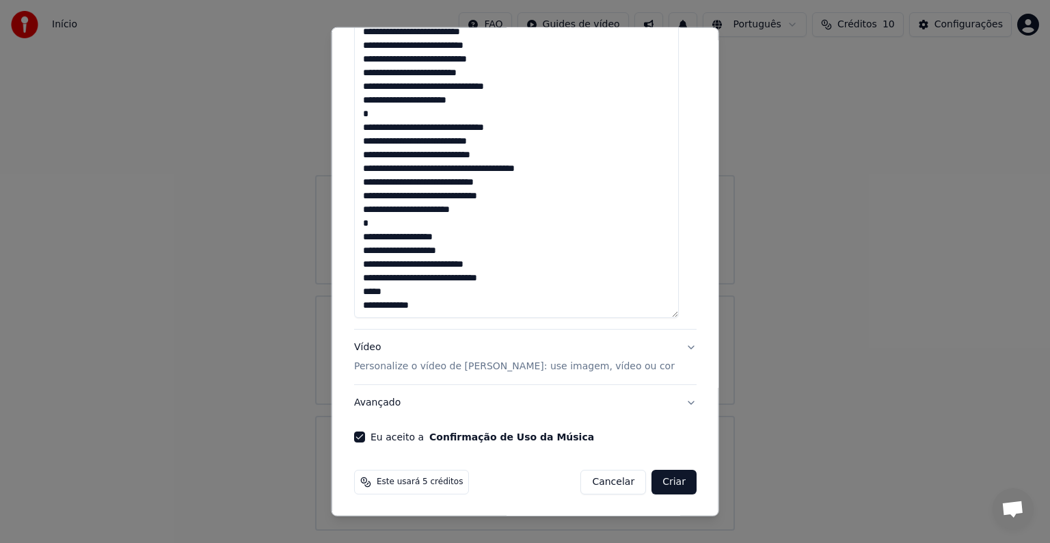
drag, startPoint x: 396, startPoint y: 294, endPoint x: 364, endPoint y: 293, distance: 32.8
type textarea "**********"
click at [660, 484] on button "Criar" at bounding box center [673, 482] width 45 height 25
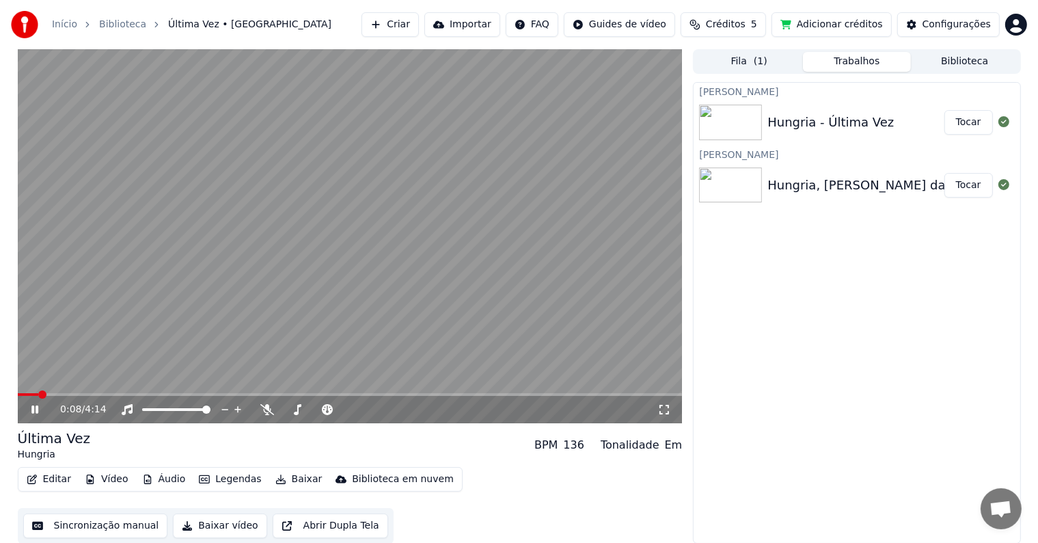
click at [13, 391] on div "0:08 / 4:14 Última Vez Hungria BPM 136 Tonalidade Em Editar Vídeo Áudio Legenda…" at bounding box center [519, 296] width 1025 height 494
click at [18, 393] on span at bounding box center [18, 394] width 0 height 3
click at [38, 409] on icon at bounding box center [34, 409] width 7 height 8
click at [21, 396] on div "1:20 / 4:14" at bounding box center [350, 408] width 665 height 30
click at [18, 393] on span at bounding box center [18, 394] width 0 height 3
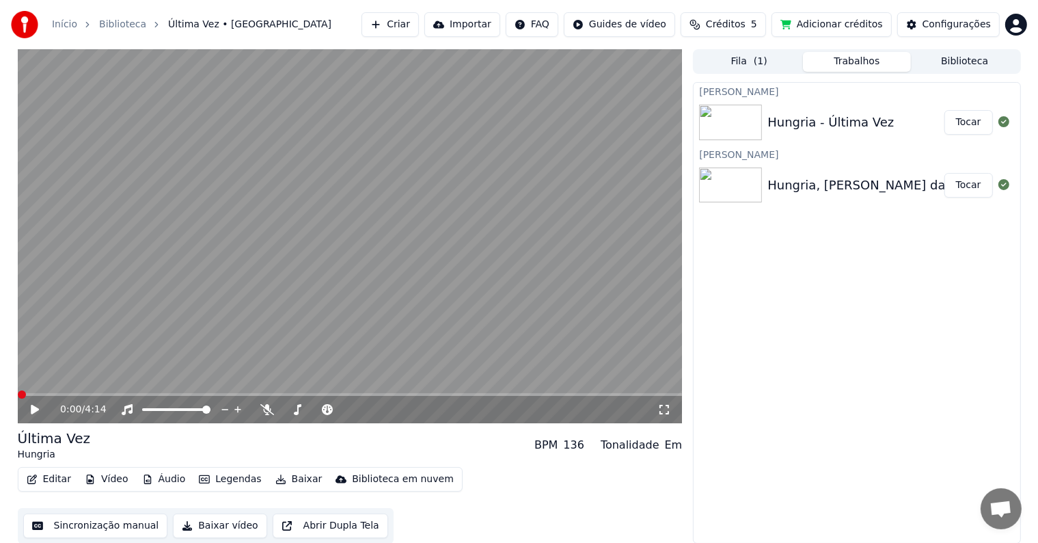
click at [30, 412] on icon at bounding box center [45, 409] width 32 height 11
click at [30, 411] on icon at bounding box center [45, 409] width 32 height 11
click at [442, 391] on video at bounding box center [350, 236] width 665 height 374
click at [453, 394] on span at bounding box center [350, 394] width 665 height 3
click at [29, 407] on icon at bounding box center [45, 409] width 32 height 11
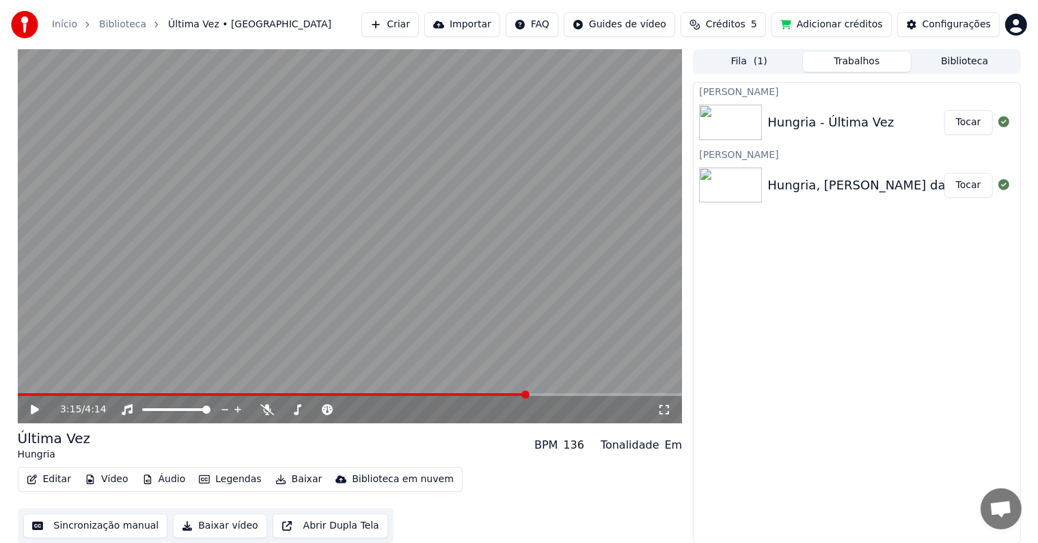
click at [528, 393] on span at bounding box center [350, 394] width 665 height 3
click at [38, 409] on icon at bounding box center [45, 409] width 32 height 11
click at [33, 411] on icon at bounding box center [34, 409] width 7 height 8
click at [189, 518] on button "Baixar vídeo" at bounding box center [220, 525] width 94 height 25
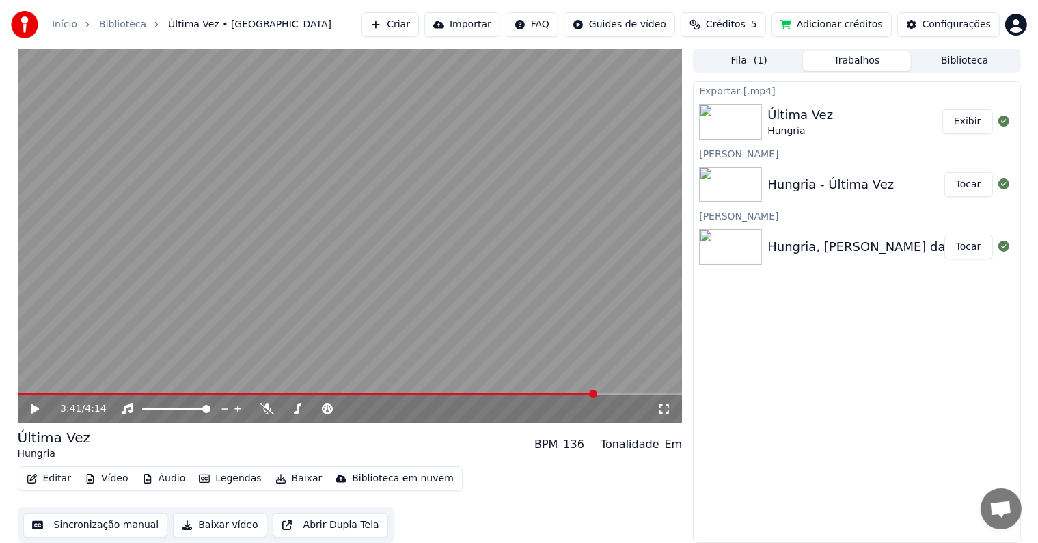
click at [974, 123] on button "Exibir" at bounding box center [967, 121] width 51 height 25
click at [131, 27] on link "Biblioteca" at bounding box center [122, 25] width 47 height 14
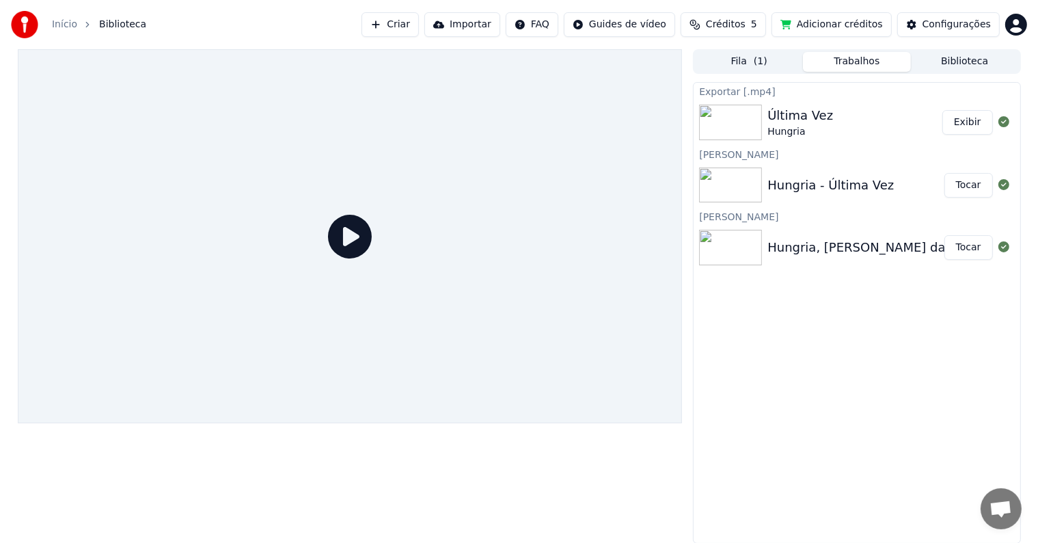
click at [120, 25] on span "Biblioteca" at bounding box center [122, 25] width 47 height 14
click at [67, 22] on link "Início" at bounding box center [64, 25] width 25 height 14
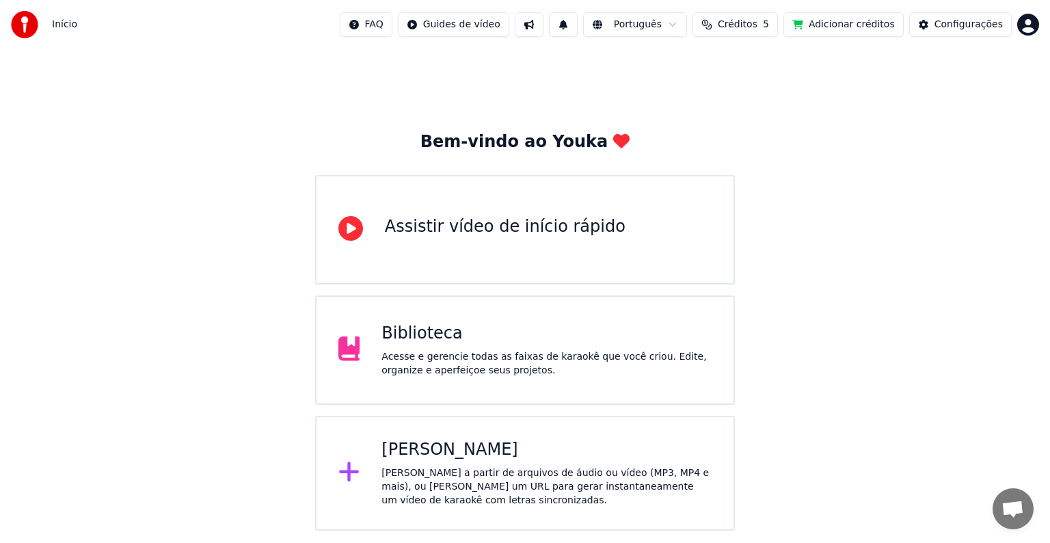
click at [461, 454] on div "[PERSON_NAME]" at bounding box center [546, 450] width 330 height 22
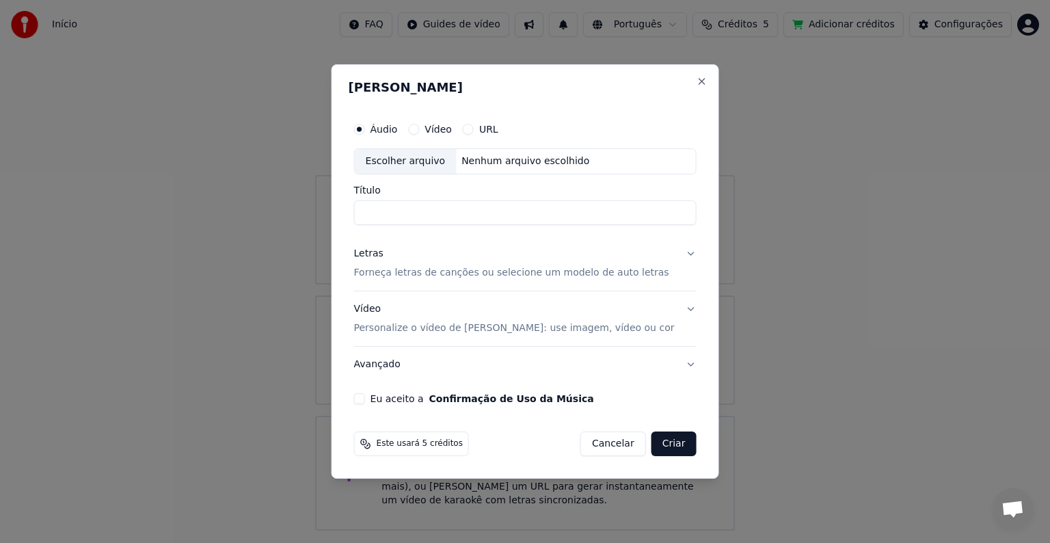
click at [405, 169] on div "Escolher arquivo" at bounding box center [406, 161] width 102 height 25
type input "**********"
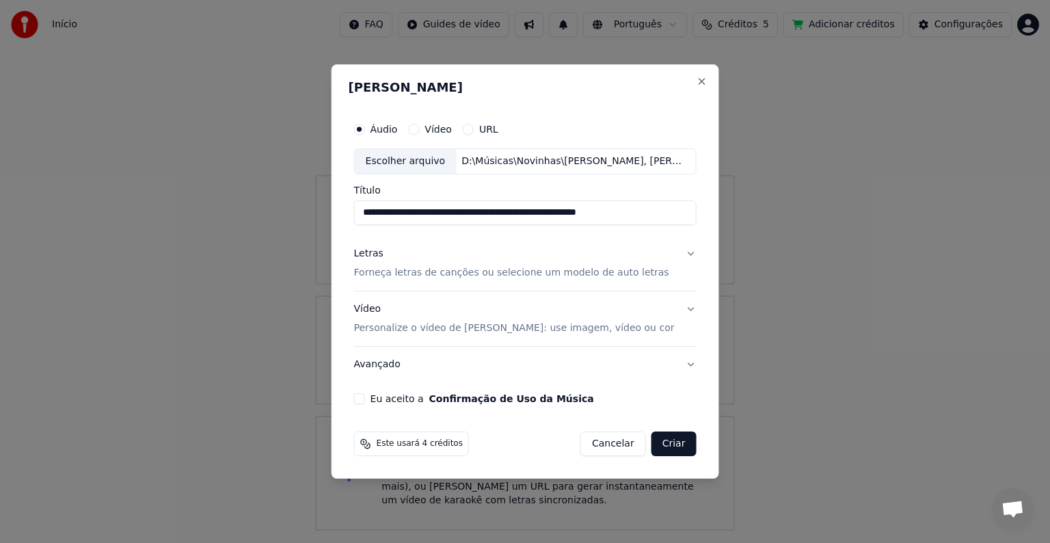
click at [453, 279] on button "Letras Forneça letras de canções ou selecione um modelo de auto letras" at bounding box center [525, 263] width 342 height 55
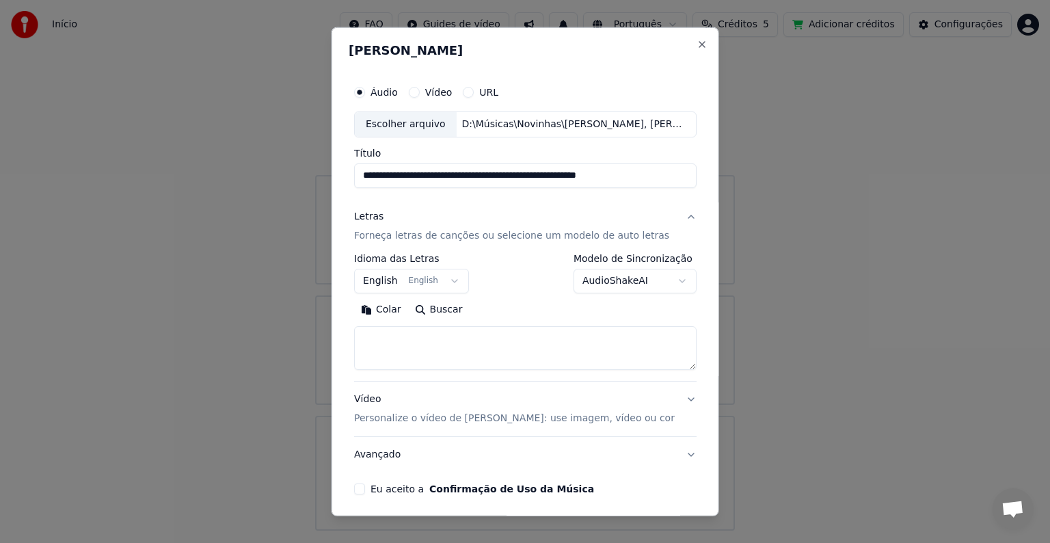
click at [429, 330] on textarea at bounding box center [525, 348] width 342 height 44
paste textarea "**********"
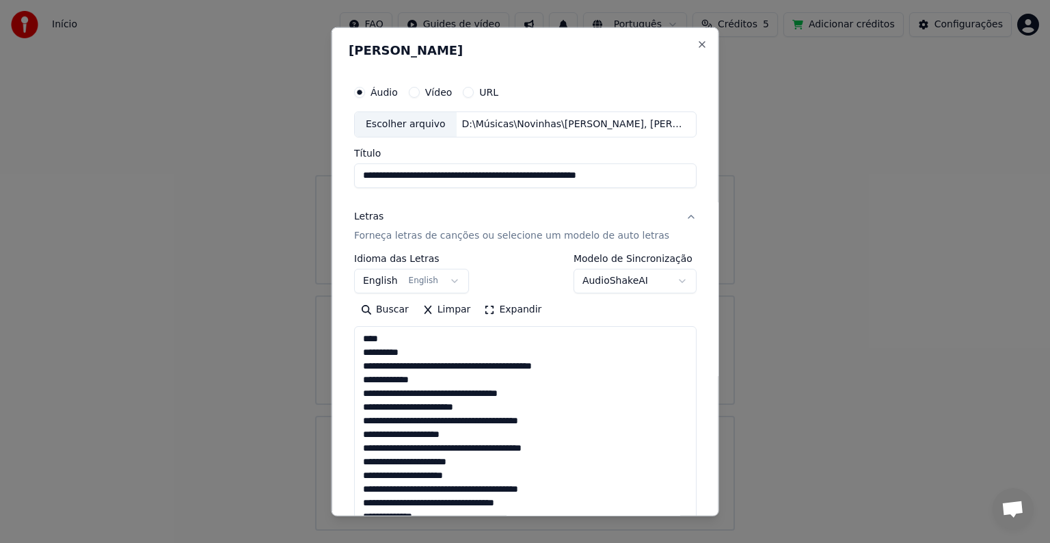
scroll to position [577, 0]
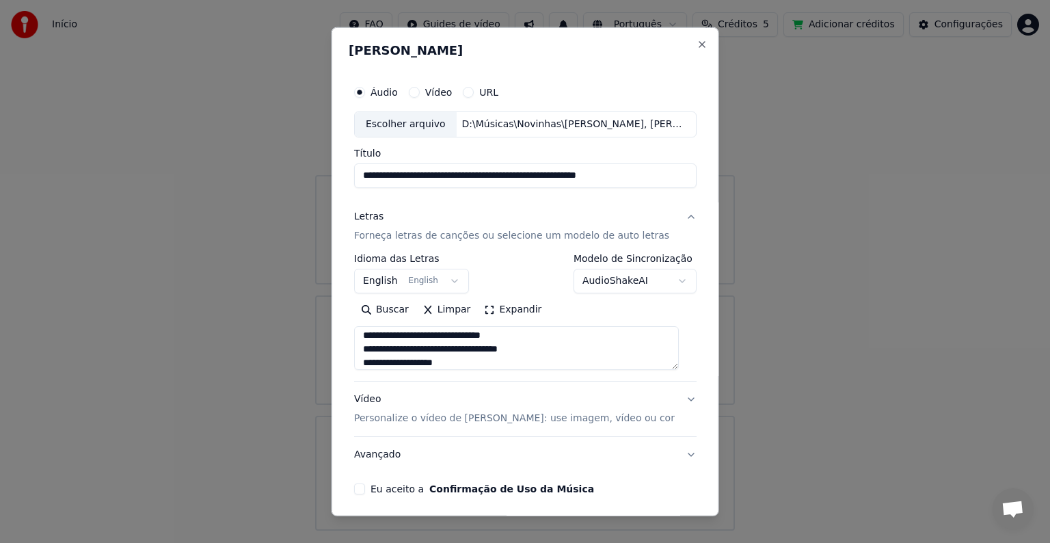
type textarea "**********"
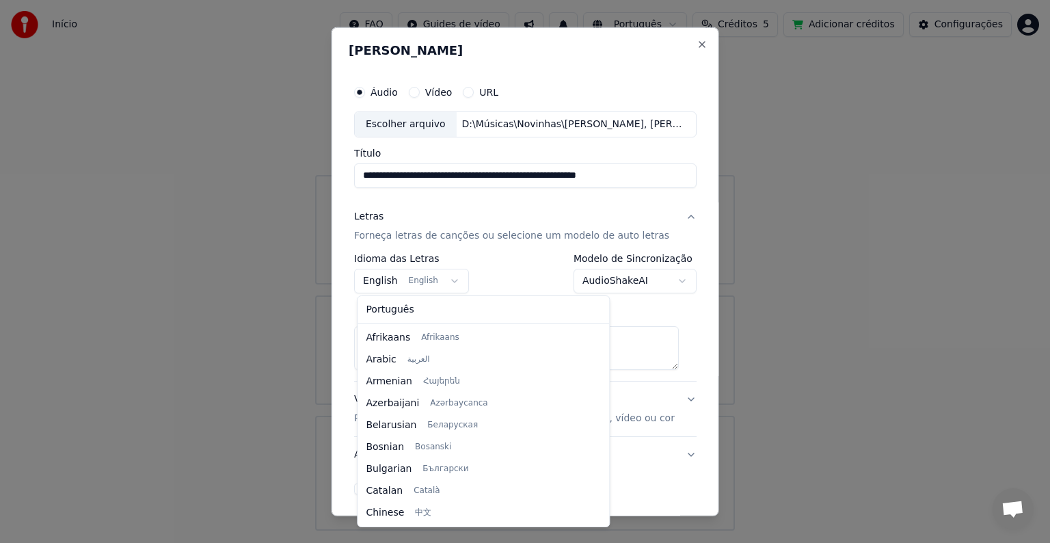
click at [368, 268] on body "**********" at bounding box center [525, 265] width 1050 height 530
select select "**"
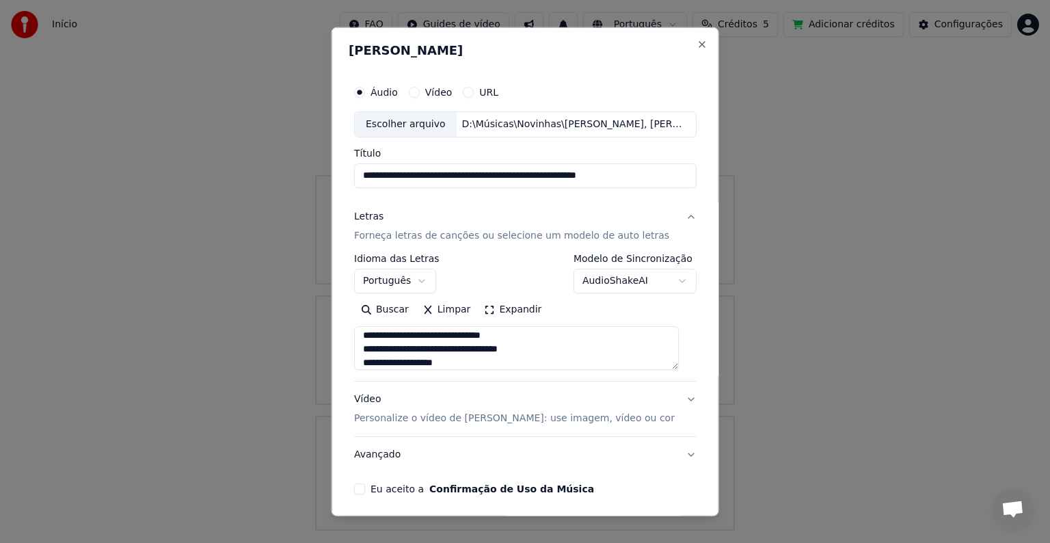
click at [675, 367] on textarea at bounding box center [516, 348] width 325 height 44
click at [509, 314] on button "Expandir" at bounding box center [512, 310] width 71 height 22
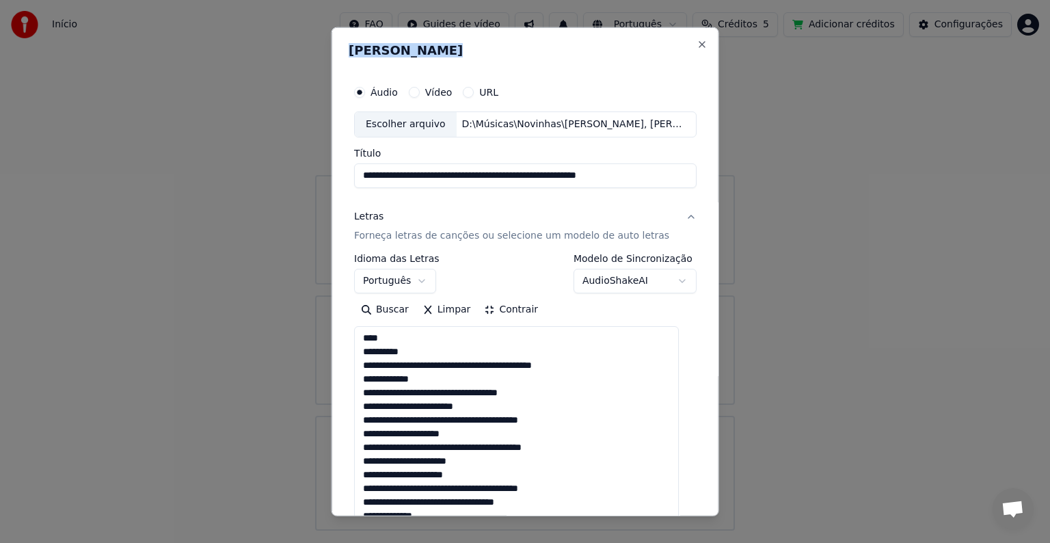
drag, startPoint x: 484, startPoint y: 38, endPoint x: 480, endPoint y: 2, distance: 35.8
click at [480, 2] on body "**********" at bounding box center [525, 265] width 1050 height 530
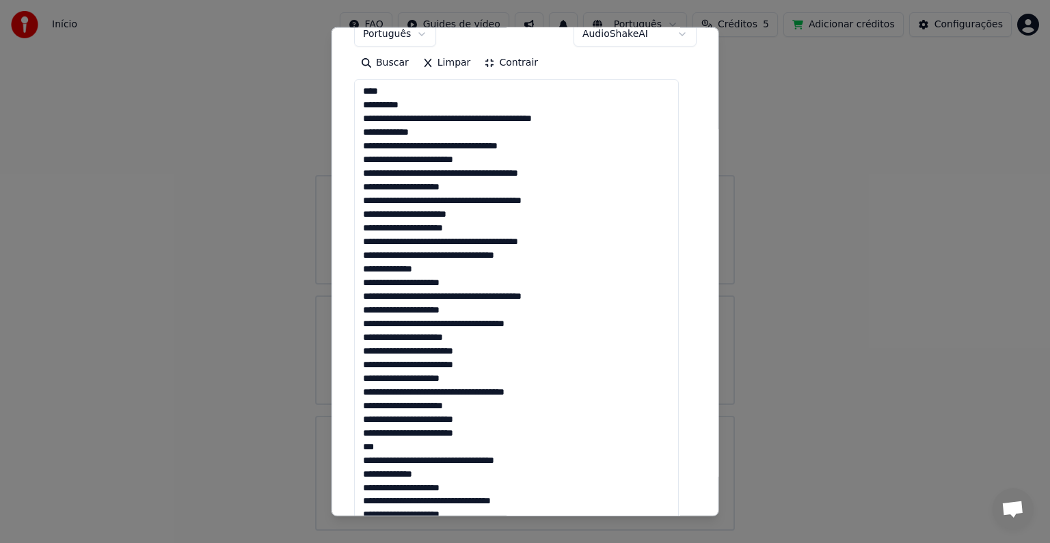
scroll to position [0, 0]
drag, startPoint x: 388, startPoint y: 87, endPoint x: 366, endPoint y: 86, distance: 21.9
click at [366, 86] on textarea at bounding box center [516, 391] width 325 height 625
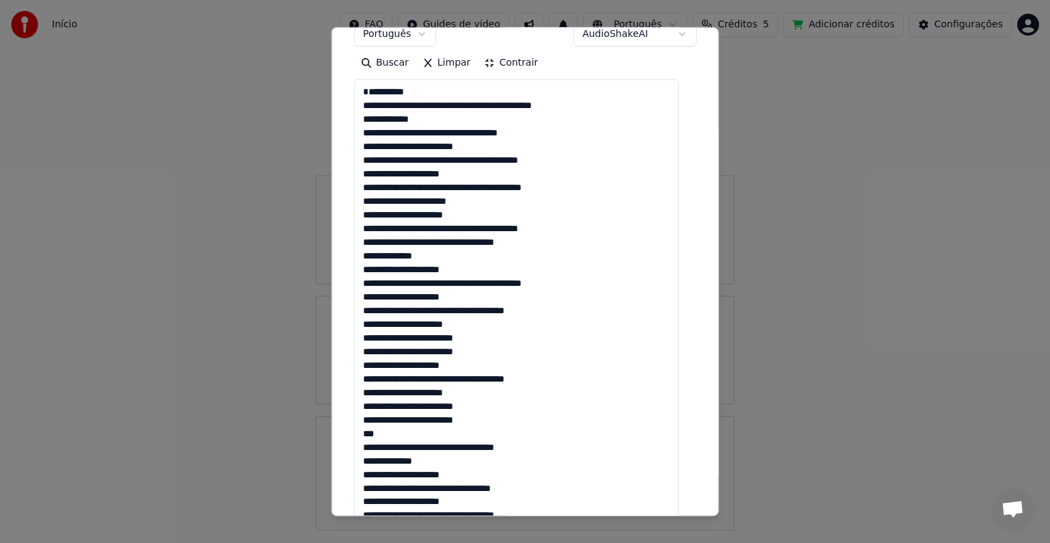
click at [365, 103] on textarea at bounding box center [516, 391] width 325 height 625
type textarea "**********"
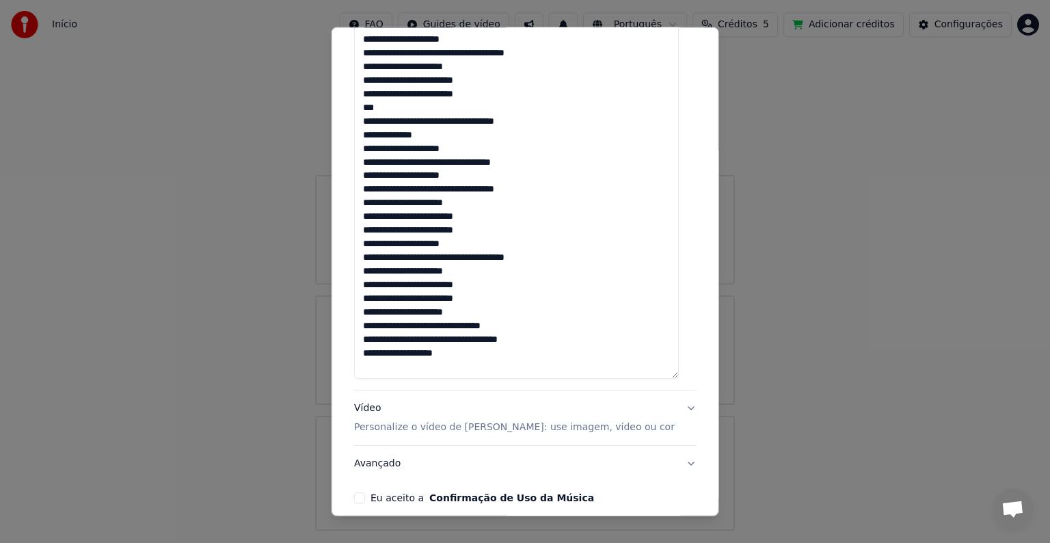
scroll to position [634, 0]
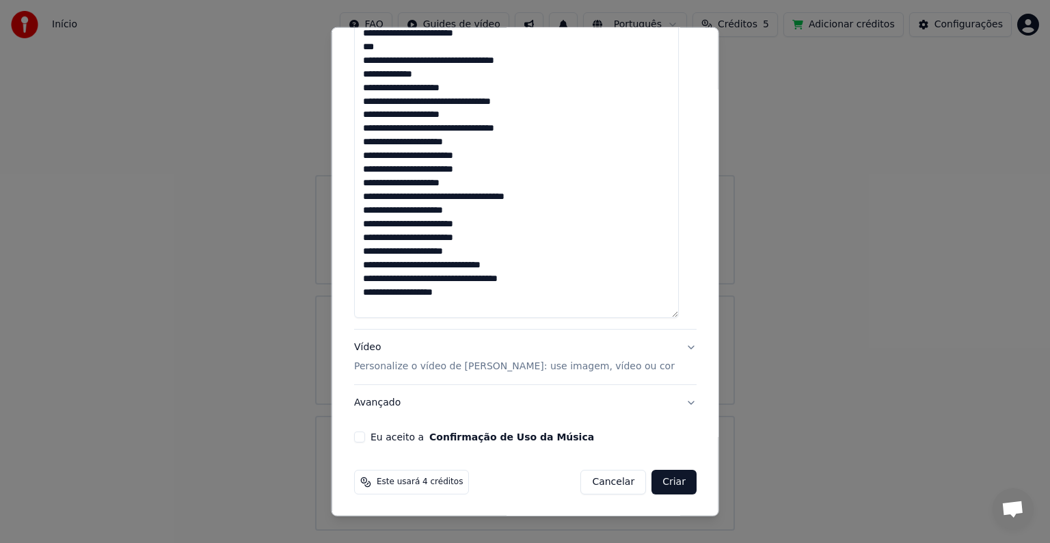
click at [396, 370] on p "Personalize o vídeo de [PERSON_NAME]: use imagem, vídeo ou cor" at bounding box center [514, 366] width 321 height 14
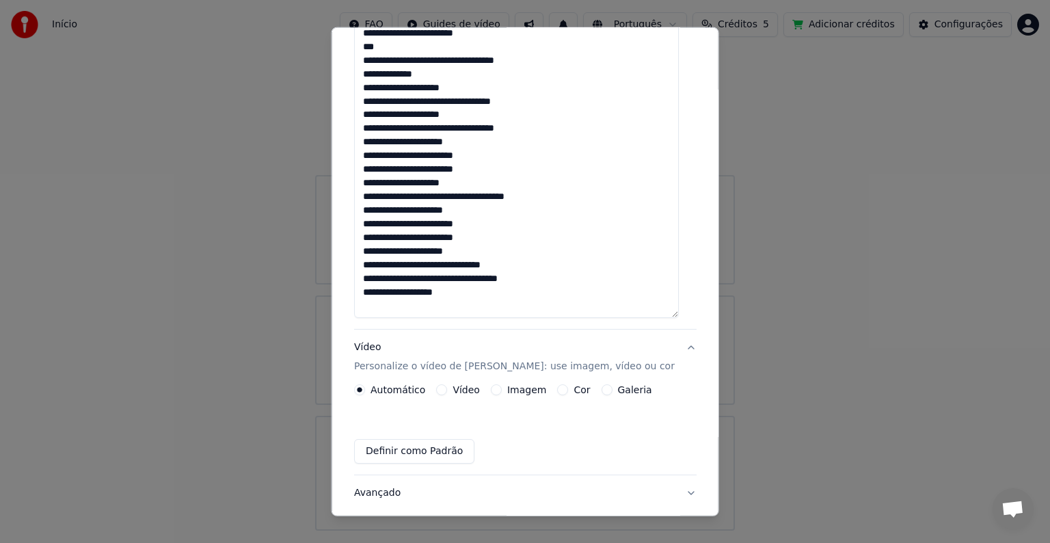
scroll to position [15, 0]
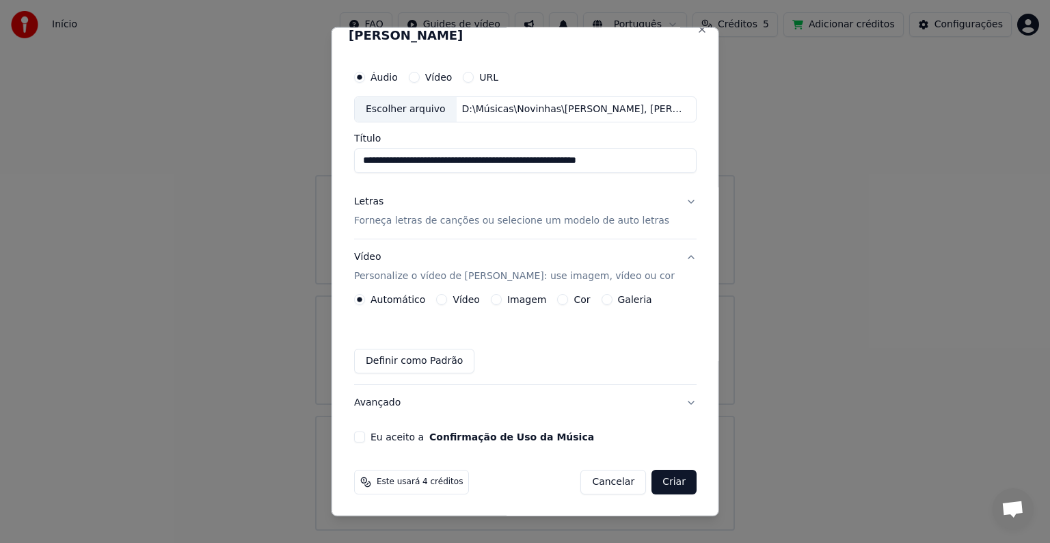
click at [506, 299] on label "Imagem" at bounding box center [525, 300] width 39 height 10
click at [501, 299] on button "Imagem" at bounding box center [495, 299] width 11 height 11
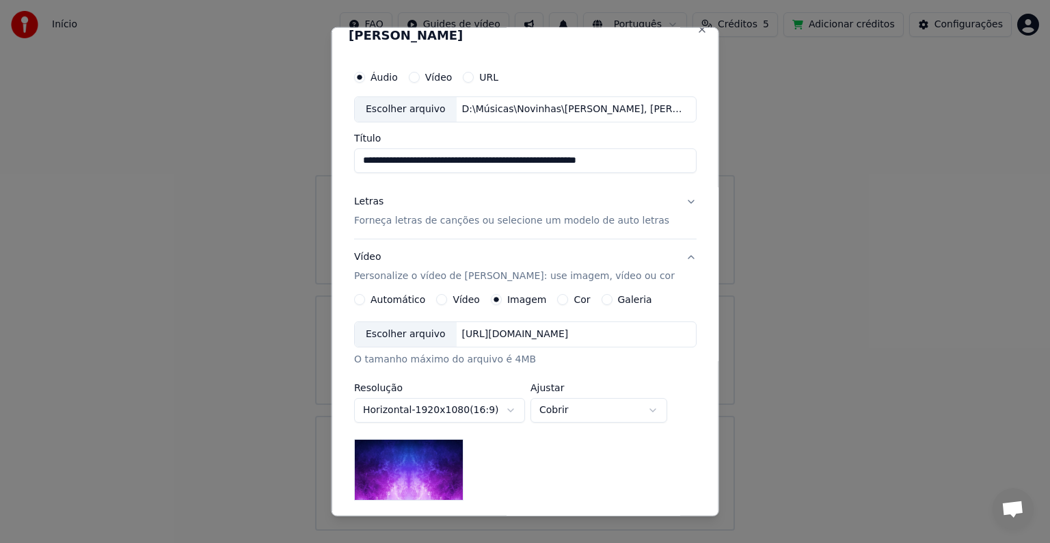
click at [411, 335] on div "Escolher arquivo" at bounding box center [406, 334] width 102 height 25
click at [412, 330] on div "Escolher arquivo" at bounding box center [406, 334] width 102 height 25
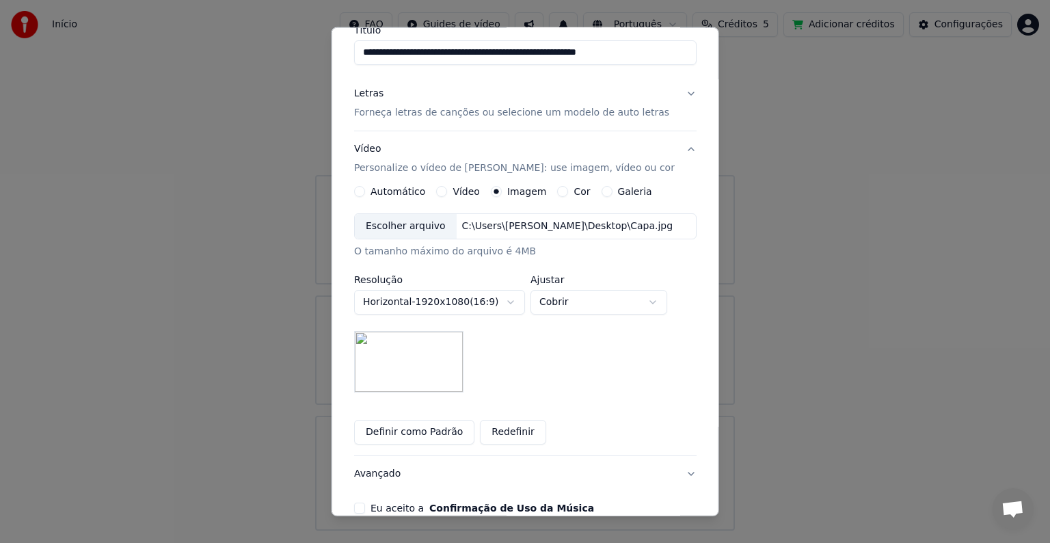
scroll to position [194, 0]
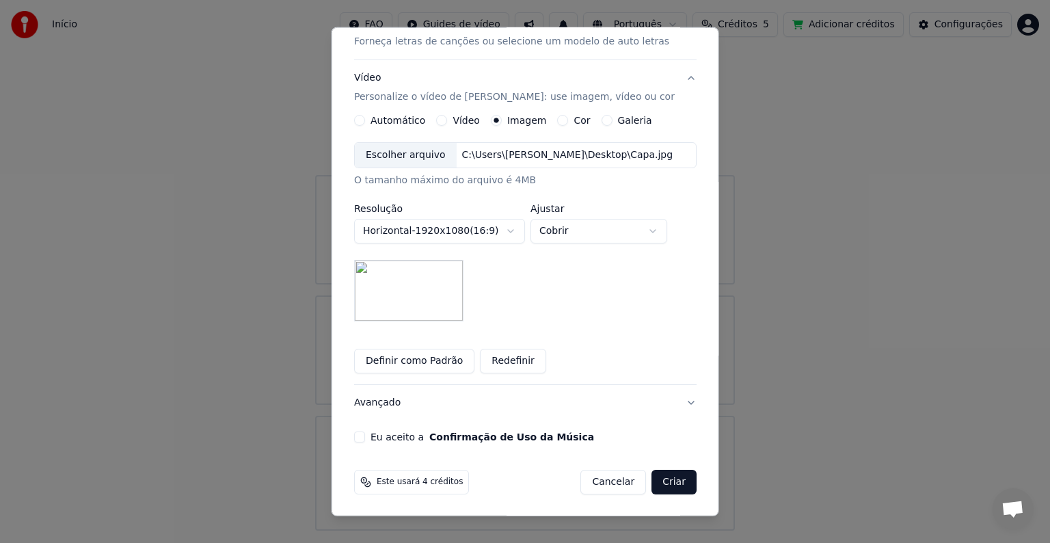
click at [394, 434] on label "Eu aceito a Confirmação de Uso da Música" at bounding box center [481, 437] width 223 height 10
click at [365, 434] on button "Eu aceito a Confirmação de Uso da Música" at bounding box center [359, 436] width 11 height 11
click at [662, 478] on button "Criar" at bounding box center [673, 482] width 45 height 25
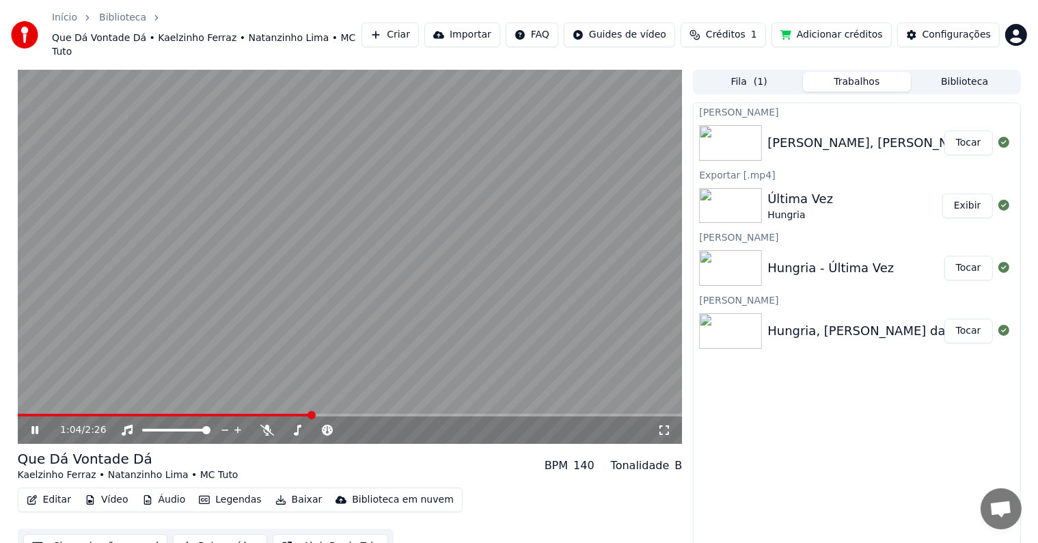
click at [27, 423] on div "1:04 / 2:26" at bounding box center [350, 430] width 654 height 14
click at [38, 424] on icon at bounding box center [45, 429] width 32 height 11
click at [549, 397] on video at bounding box center [350, 257] width 665 height 374
click at [547, 416] on div "1:07 / 2:26" at bounding box center [350, 429] width 665 height 27
click at [549, 413] on div "1:07 / 2:26" at bounding box center [350, 428] width 665 height 30
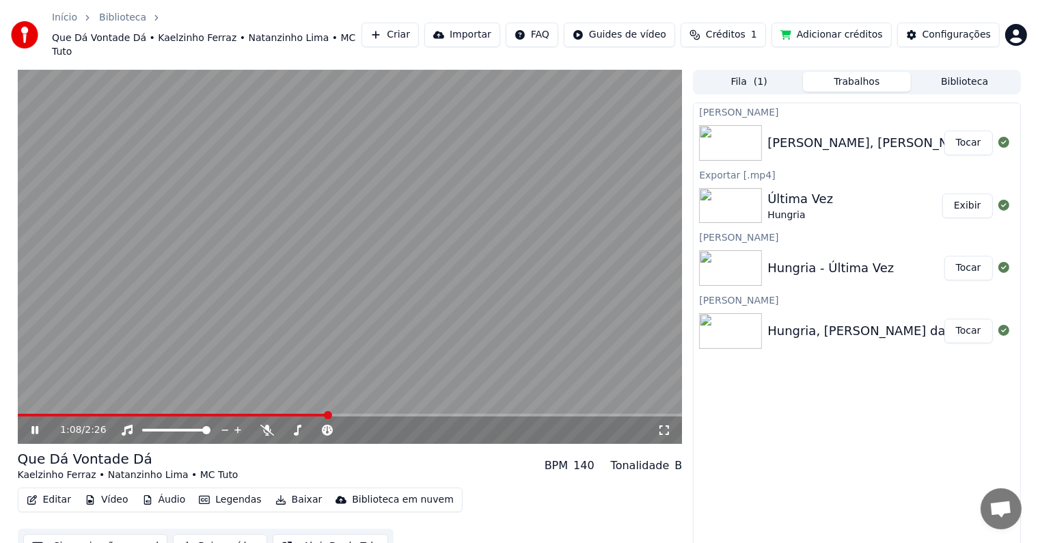
click at [549, 413] on span at bounding box center [350, 414] width 665 height 3
click at [33, 426] on icon at bounding box center [34, 430] width 7 height 8
click at [35, 425] on icon at bounding box center [35, 430] width 8 height 10
click at [34, 424] on icon at bounding box center [45, 429] width 32 height 11
click at [656, 413] on span at bounding box center [350, 414] width 665 height 3
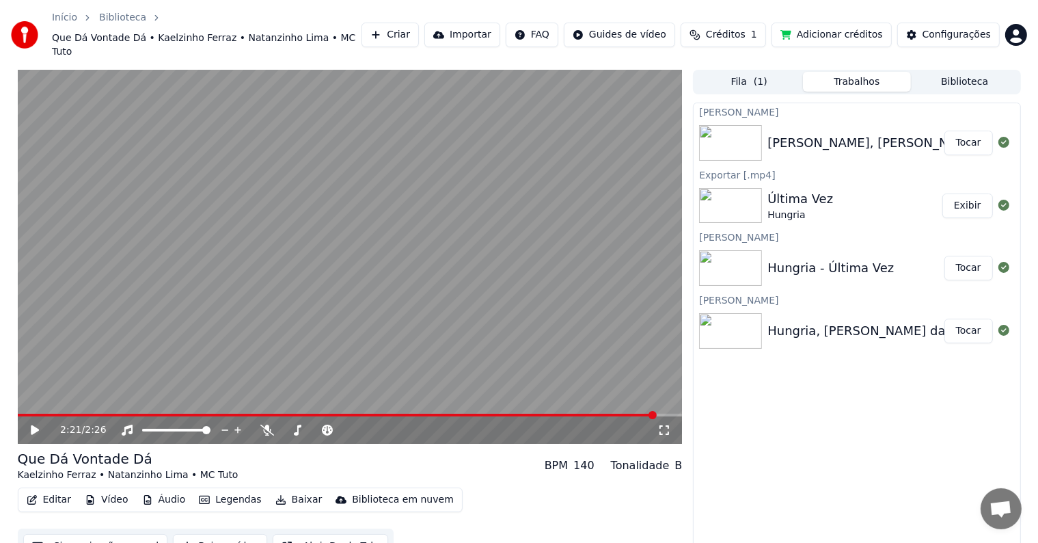
click at [18, 416] on div "2:21 / 2:26" at bounding box center [350, 429] width 665 height 27
click at [22, 418] on div "2:21 / 2:26" at bounding box center [350, 429] width 665 height 27
click at [29, 424] on icon at bounding box center [45, 429] width 32 height 11
click at [193, 536] on button "Baixar vídeo" at bounding box center [220, 546] width 94 height 25
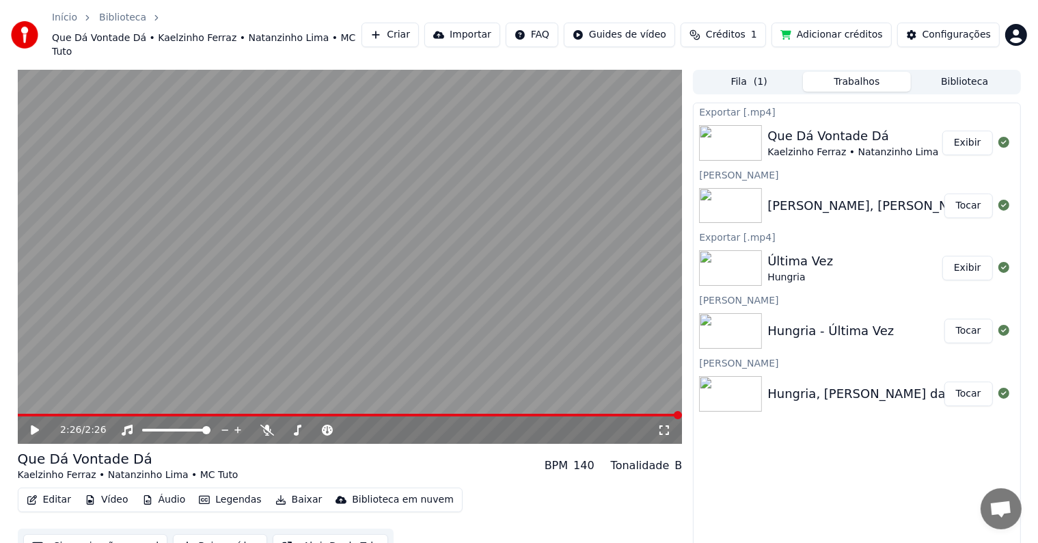
click at [962, 131] on button "Exibir" at bounding box center [967, 143] width 51 height 25
click at [1031, 30] on div "Início Biblioteca Que Dá Vontade Dá • [PERSON_NAME] • MC Tuto Criar Importar FA…" at bounding box center [519, 35] width 1038 height 70
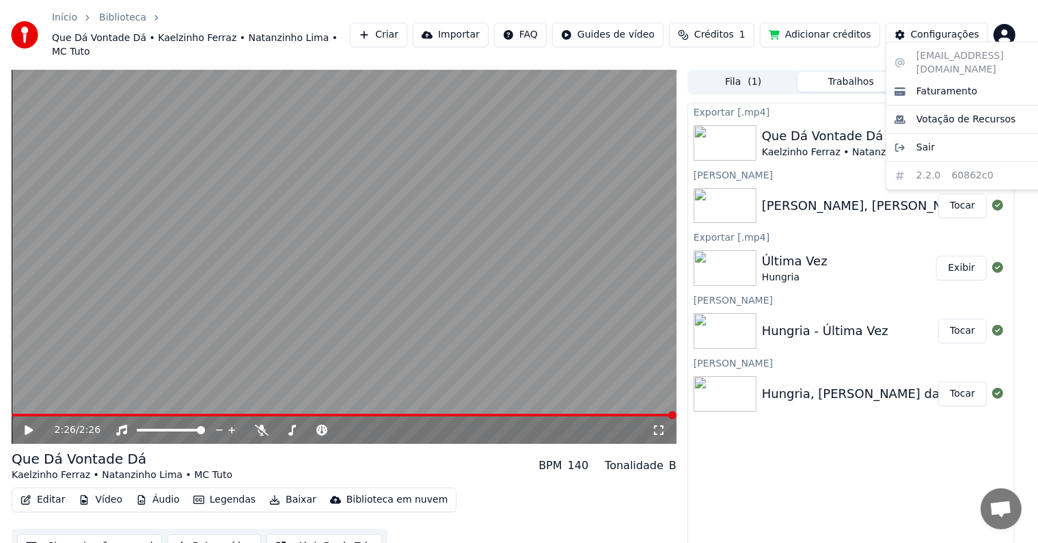
click at [1017, 33] on html "Início Biblioteca Que Dá Vontade Dá • Kaelzinho Ferraz • Natanzinho Lima • MC T…" at bounding box center [519, 271] width 1038 height 543
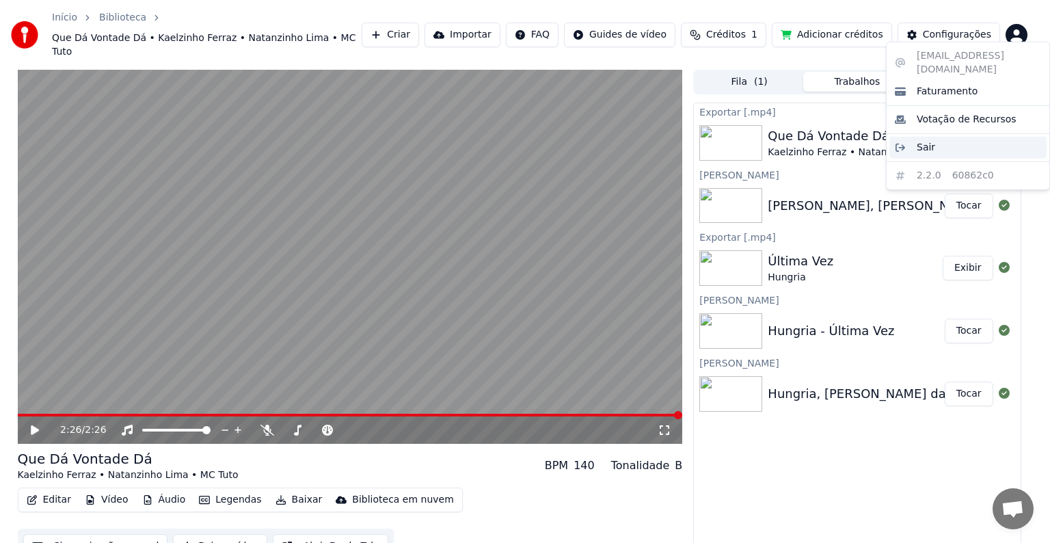
click at [921, 141] on span "Sair" at bounding box center [926, 148] width 18 height 14
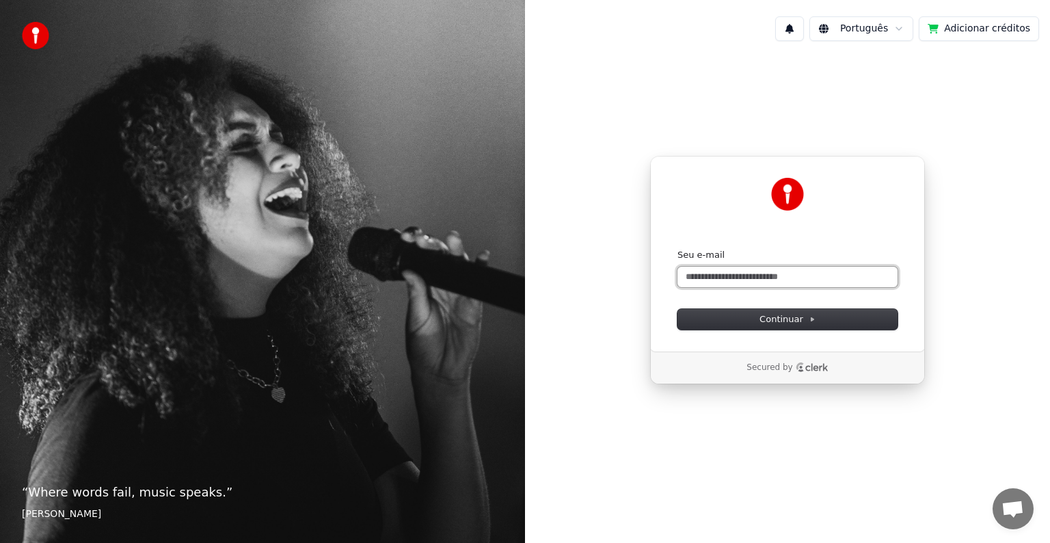
click at [689, 273] on input "Seu e-mail" at bounding box center [787, 277] width 220 height 21
paste input "**********"
click at [705, 316] on button "Continuar" at bounding box center [787, 319] width 220 height 21
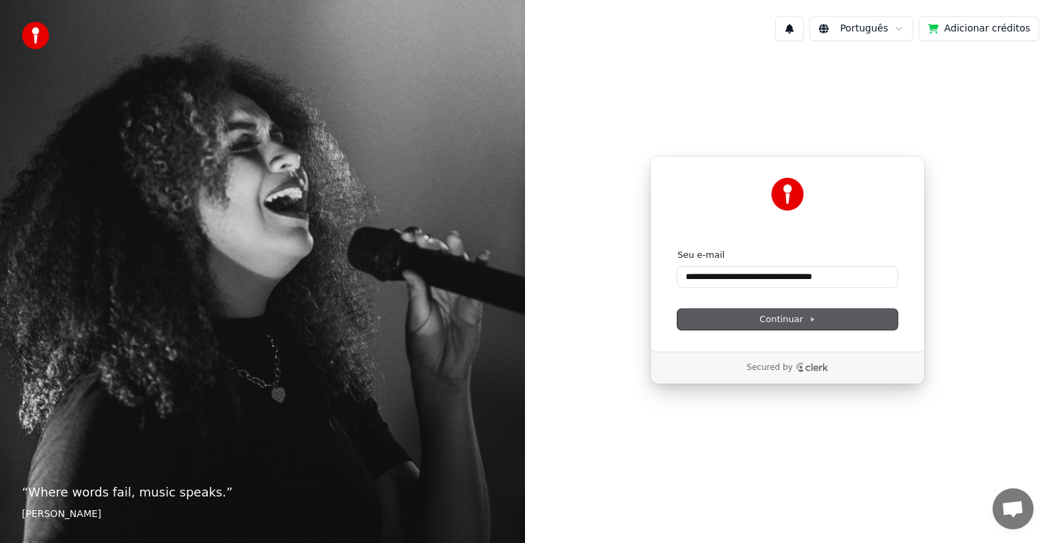
type input "**********"
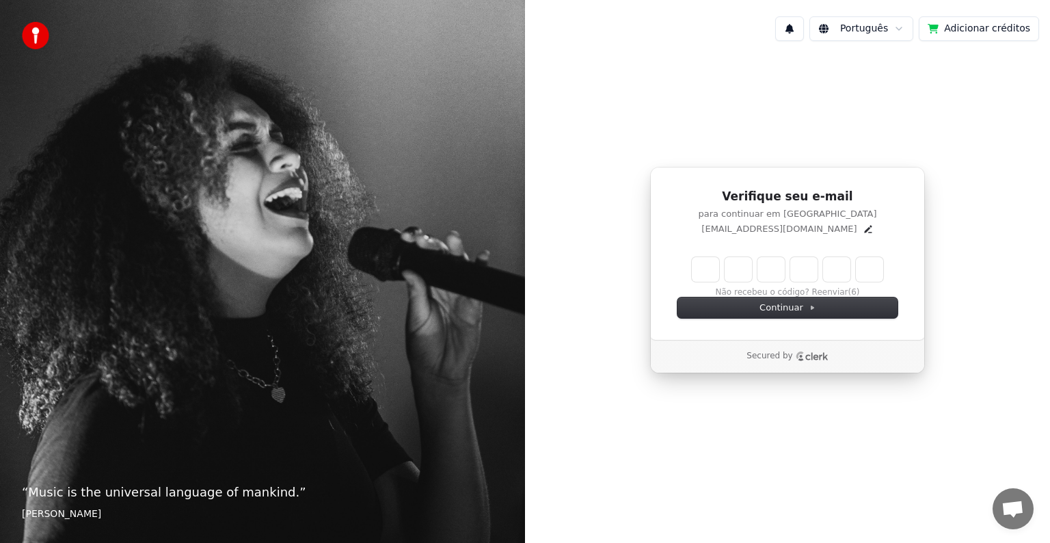
click at [701, 269] on input "Enter verification code" at bounding box center [787, 269] width 191 height 25
paste input "******"
type input "******"
